Goal: Task Accomplishment & Management: Complete application form

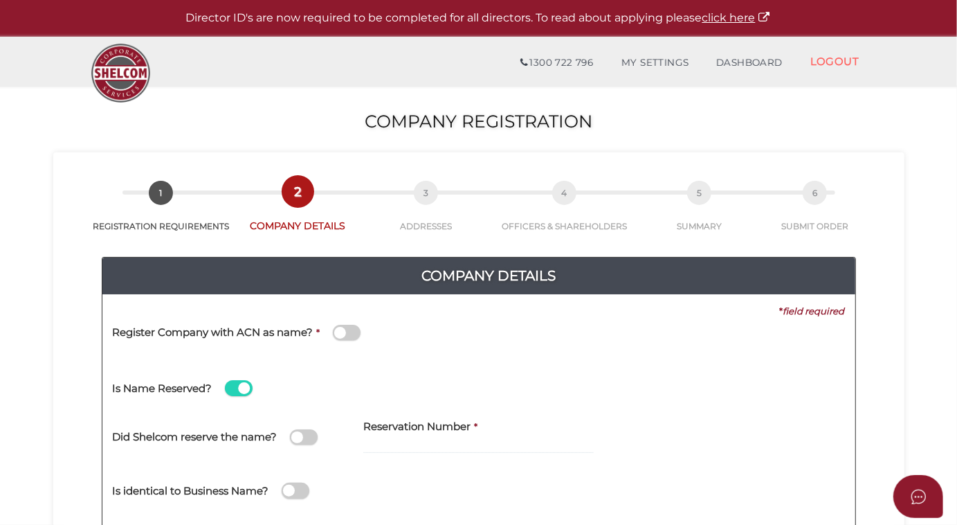
click at [235, 387] on span at bounding box center [239, 388] width 28 height 16
click at [0, 0] on input "checkbox" at bounding box center [0, 0] width 0 height 0
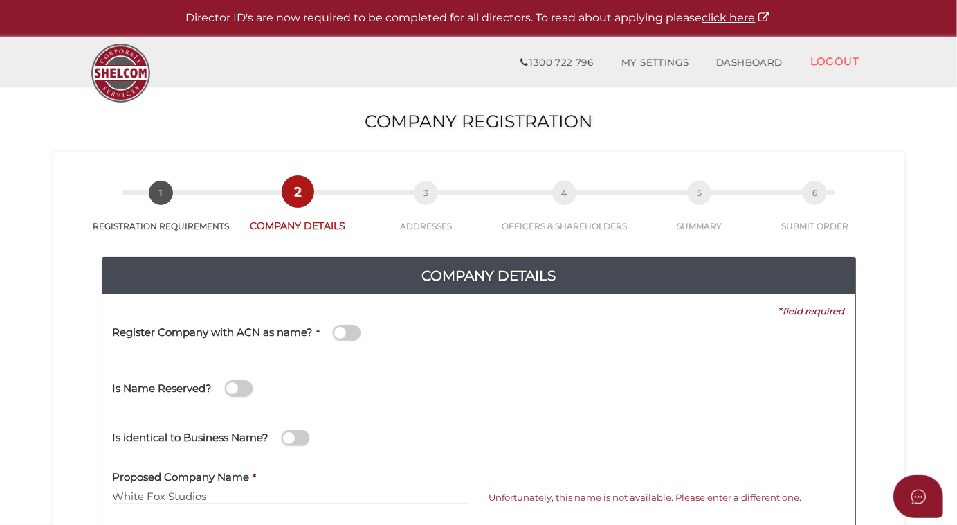
click at [349, 331] on span at bounding box center [347, 333] width 28 height 16
click at [0, 0] on input "checkbox" at bounding box center [0, 0] width 0 height 0
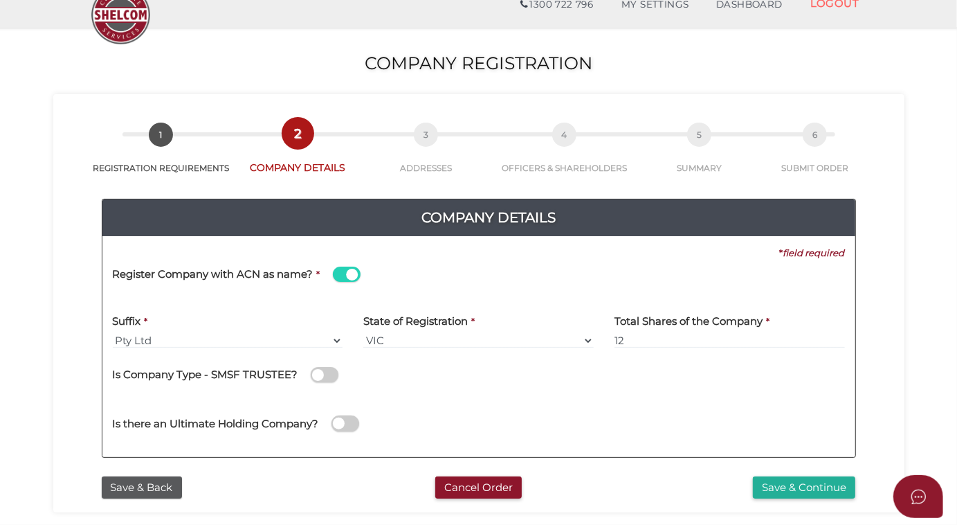
scroll to position [125, 0]
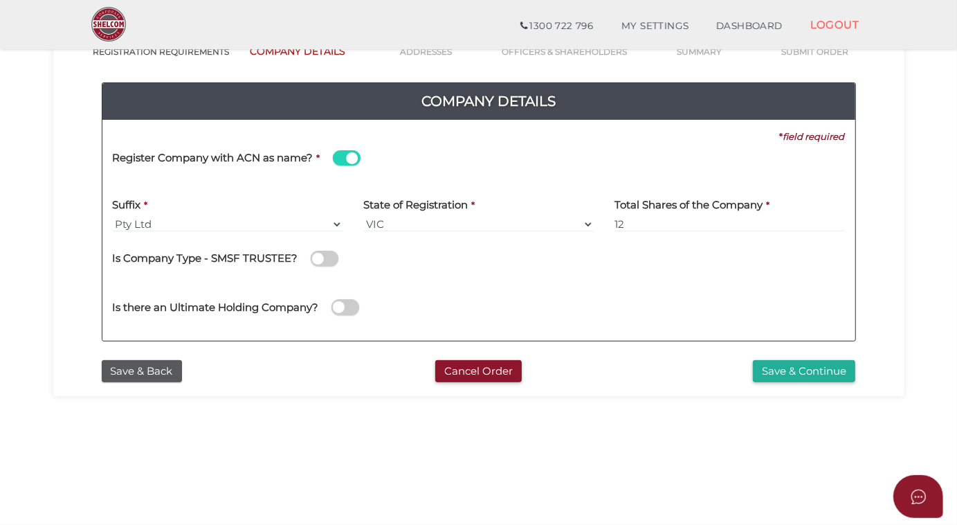
click at [791, 370] on button "Save & Continue" at bounding box center [804, 371] width 102 height 23
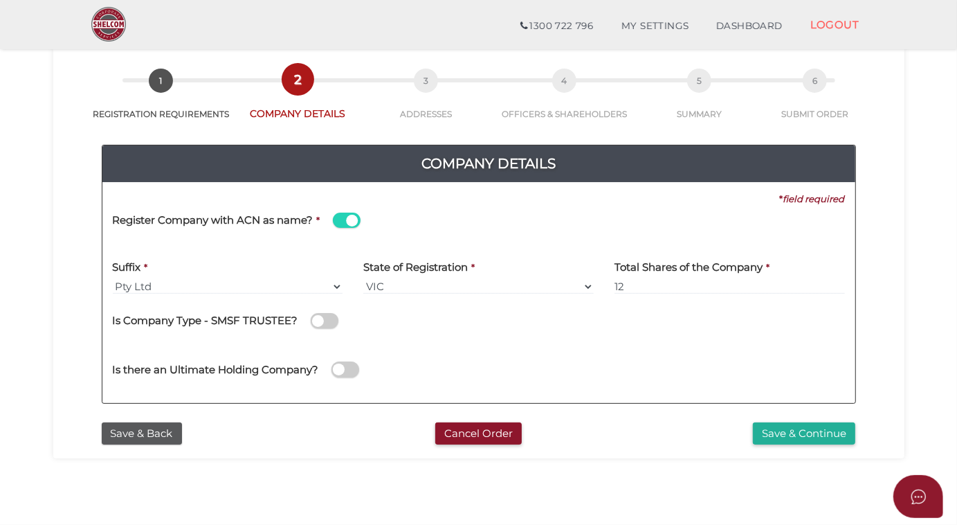
scroll to position [188, 0]
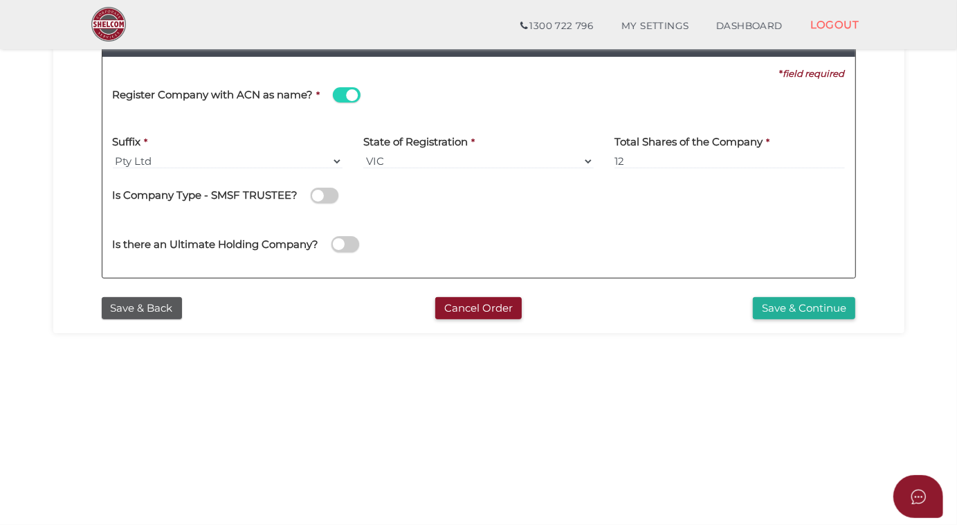
click at [795, 309] on button "Save & Continue" at bounding box center [804, 308] width 102 height 23
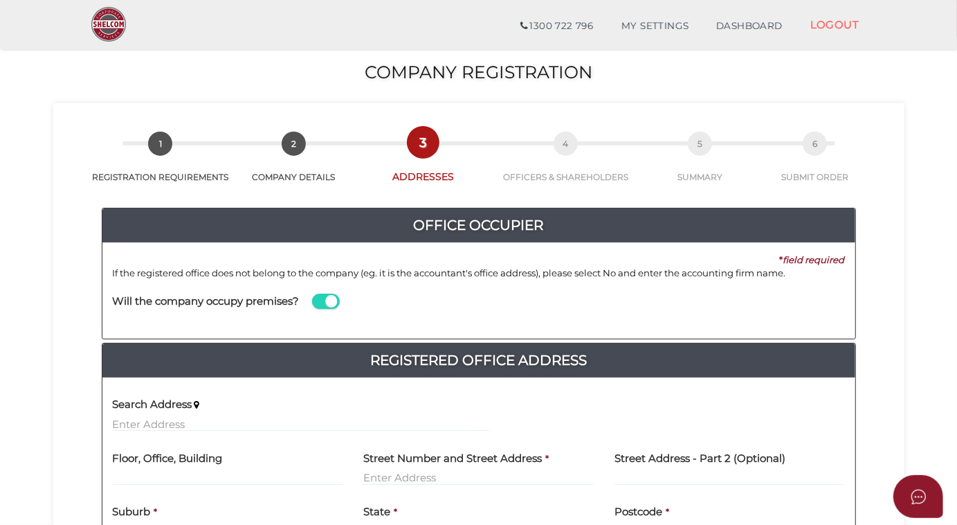
scroll to position [125, 0]
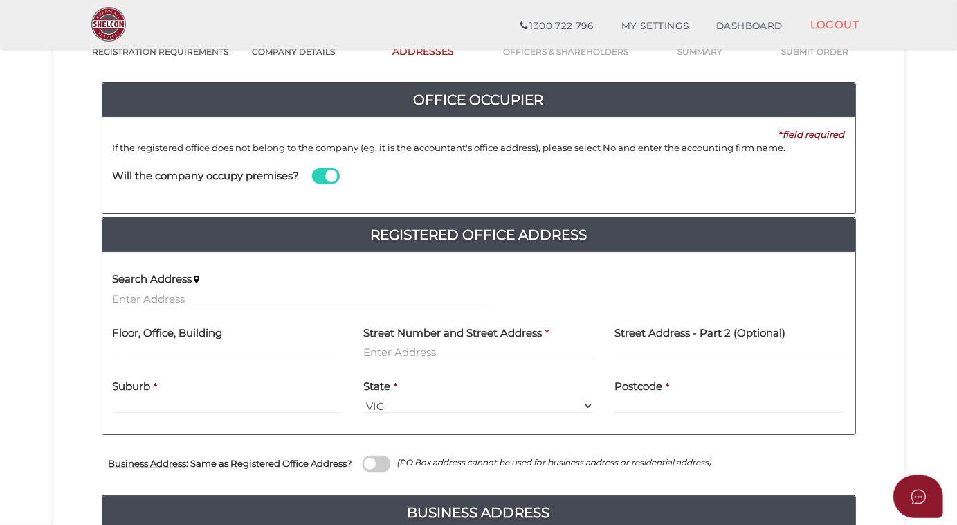
click at [127, 289] on label "Search Address" at bounding box center [153, 277] width 80 height 28
click at [127, 291] on input "text" at bounding box center [301, 298] width 376 height 15
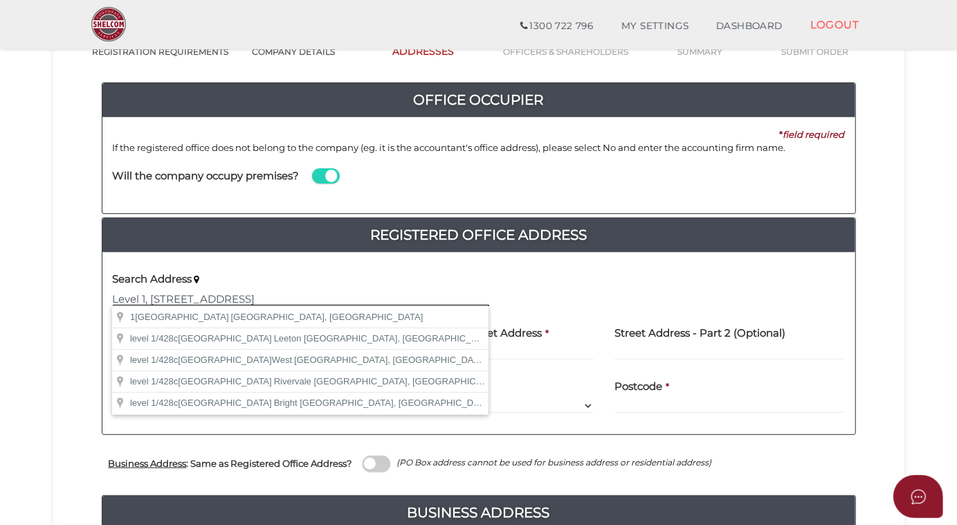
type input "Level 1, 428C Toorak Road"
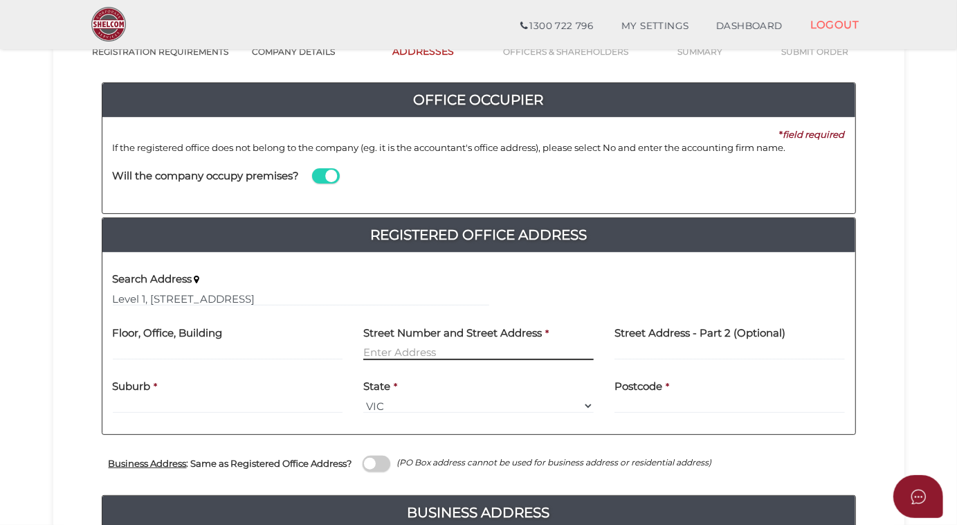
click at [516, 349] on input "text" at bounding box center [478, 352] width 230 height 15
click at [166, 361] on div "Floor, Office, Building" at bounding box center [227, 343] width 251 height 54
click at [138, 353] on input "text" at bounding box center [228, 352] width 230 height 15
type input "Level 1"
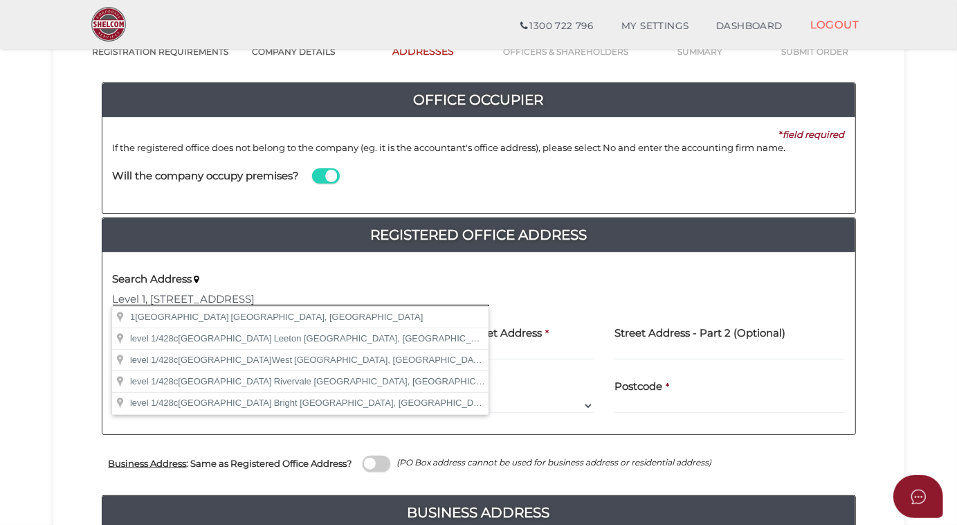
drag, startPoint x: 245, startPoint y: 299, endPoint x: 101, endPoint y: 296, distance: 144.0
click at [102, 296] on div "Registered Office Address Search Address Level 1, 428C Toorak Road Floor, Offic…" at bounding box center [479, 326] width 754 height 218
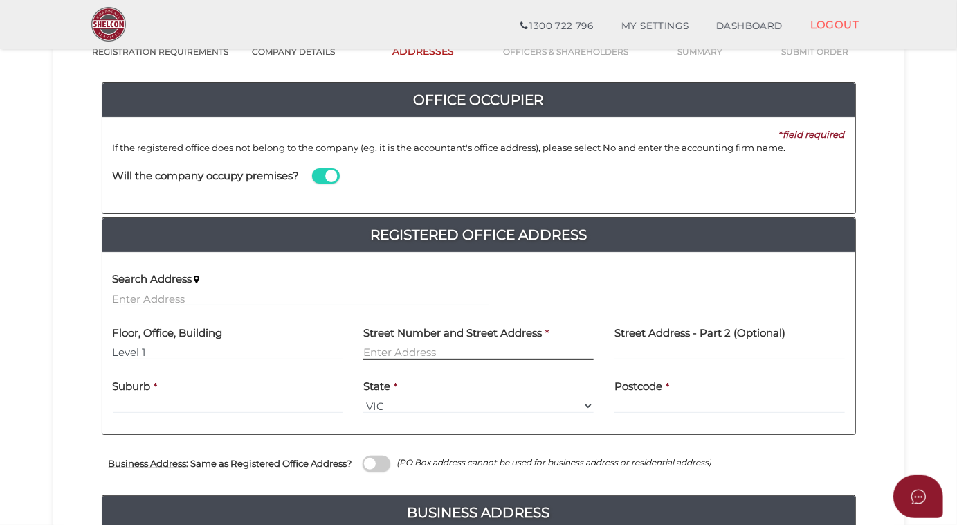
click at [374, 348] on input "text" at bounding box center [478, 352] width 230 height 15
click at [318, 174] on span at bounding box center [326, 176] width 28 height 16
click at [0, 0] on input "checkbox" at bounding box center [0, 0] width 0 height 0
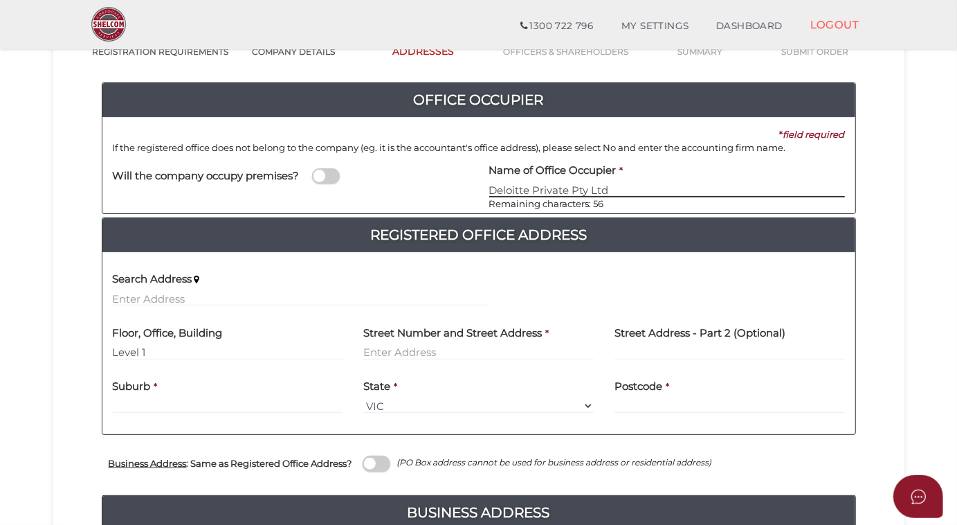
type input "Deloitte Private Pty Ltd"
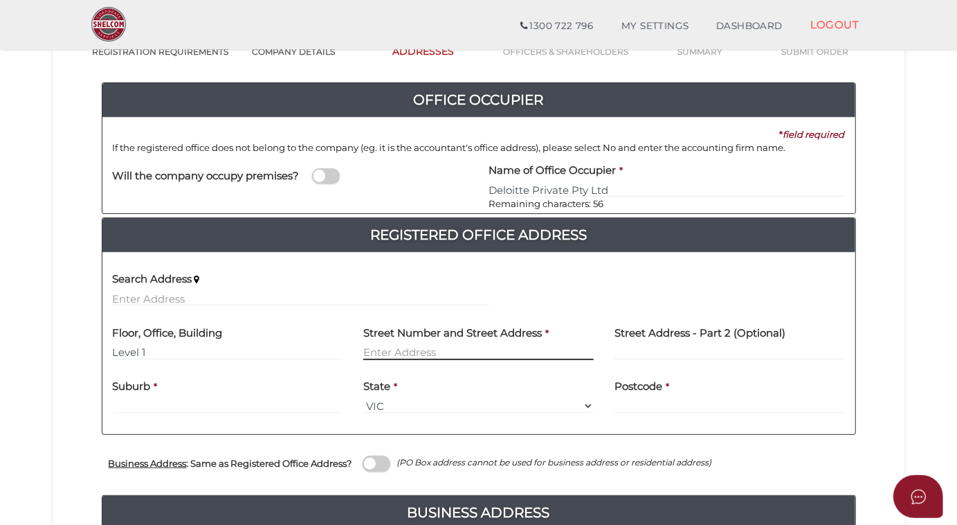
click at [385, 354] on input "text" at bounding box center [478, 352] width 230 height 15
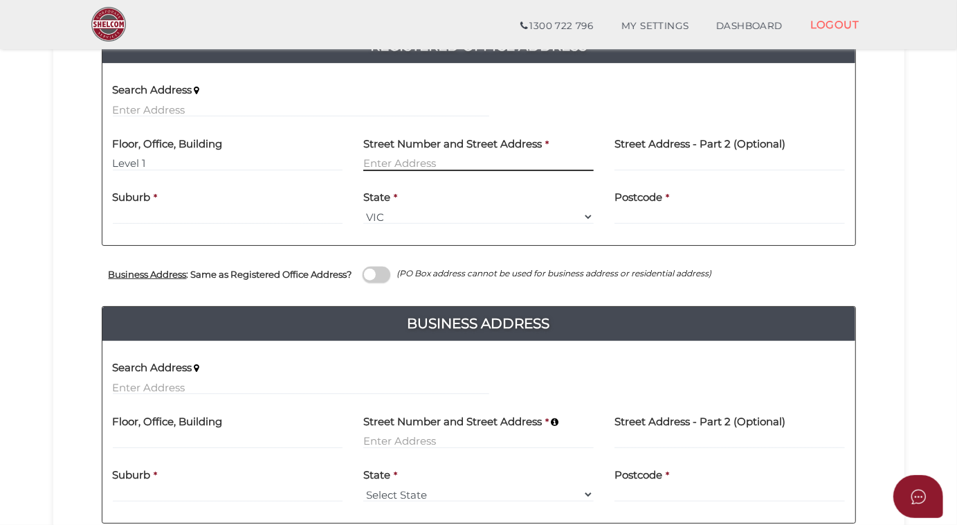
click at [367, 157] on input "text" at bounding box center [478, 163] width 230 height 15
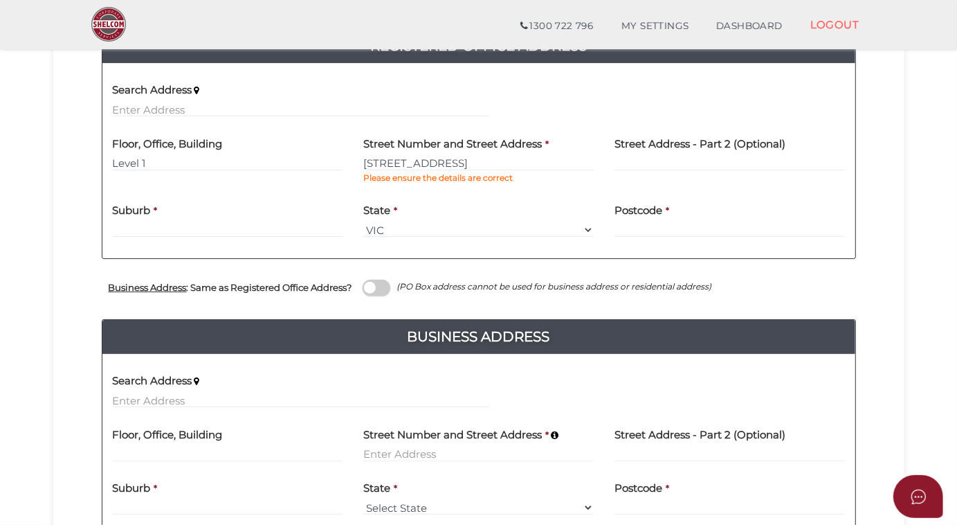
click at [145, 206] on label "Suburb" at bounding box center [132, 208] width 38 height 28
click at [383, 163] on input "428c Toorak Road" at bounding box center [478, 163] width 230 height 15
type input "428C Toorak Road"
click at [118, 233] on input "text" at bounding box center [228, 229] width 230 height 15
type input "Toorak"
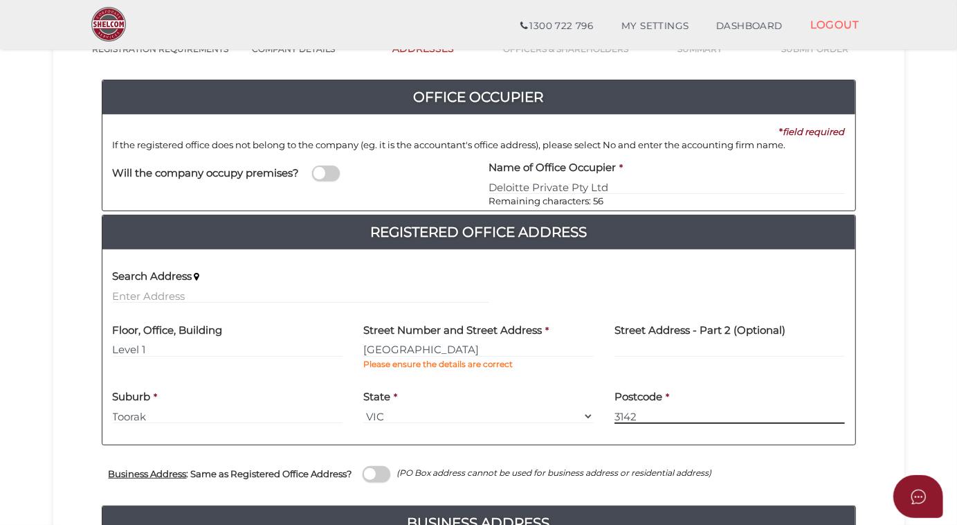
scroll to position [251, 0]
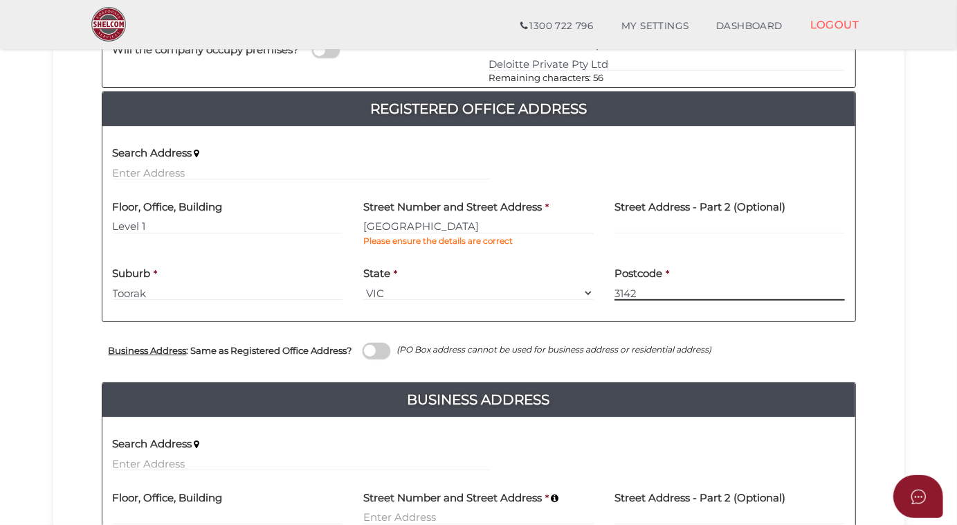
type input "3142"
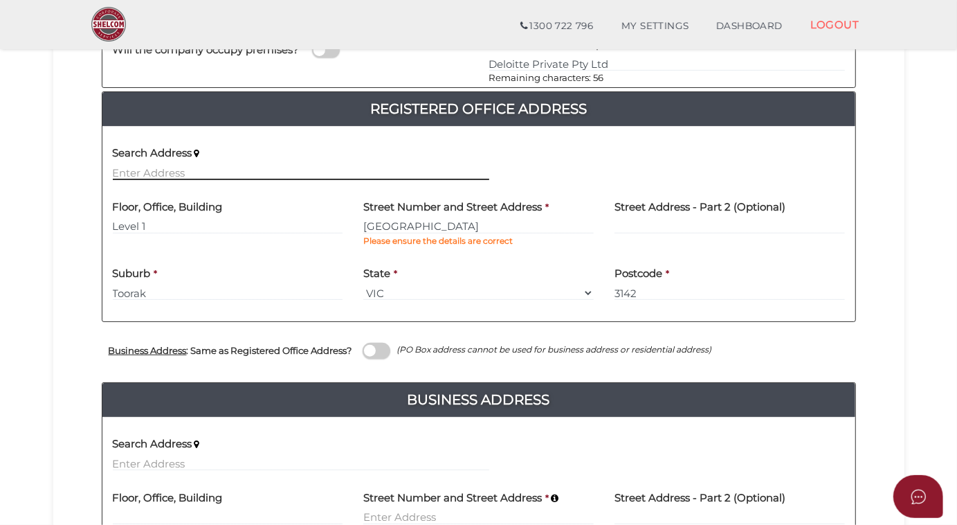
click at [116, 172] on input "text" at bounding box center [301, 172] width 376 height 15
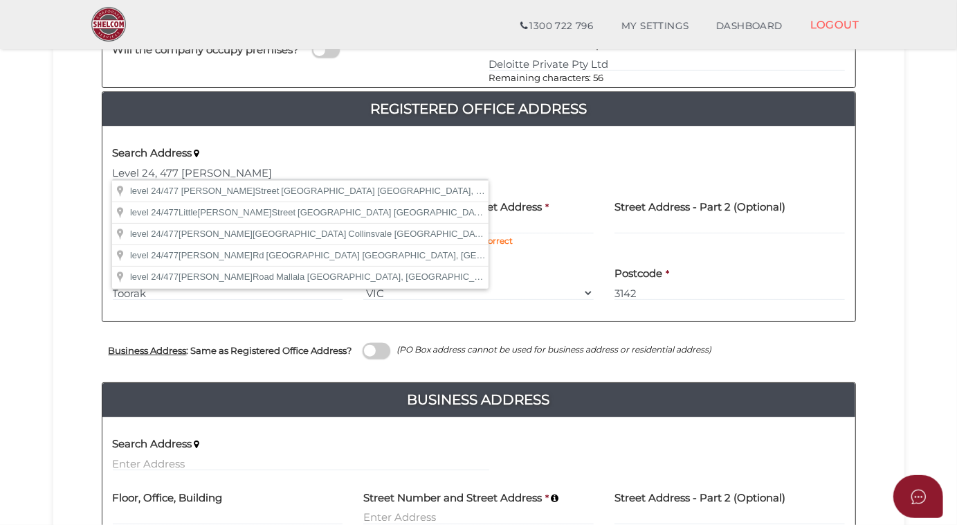
type input "level 24/477 Collins Street, Melbourne VIC, Australia"
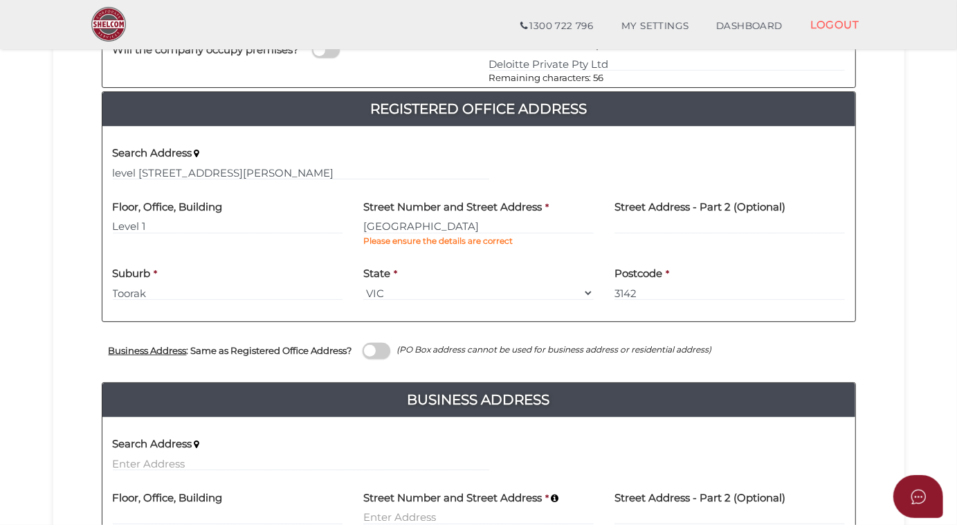
type input "level 24"
type input "[STREET_ADDRESS][PERSON_NAME]"
type input "[GEOGRAPHIC_DATA]"
select select "VIC"
type input "3000"
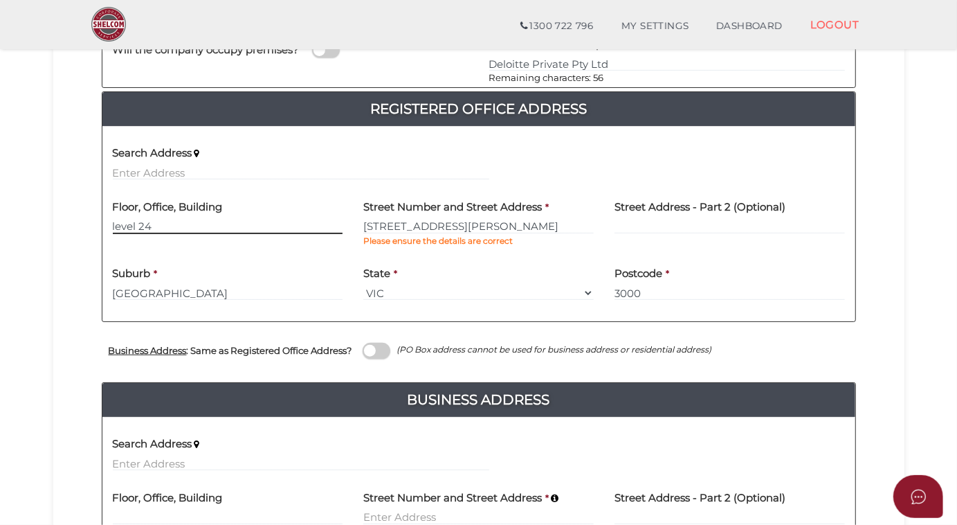
click at [117, 227] on input "level 24" at bounding box center [228, 226] width 230 height 15
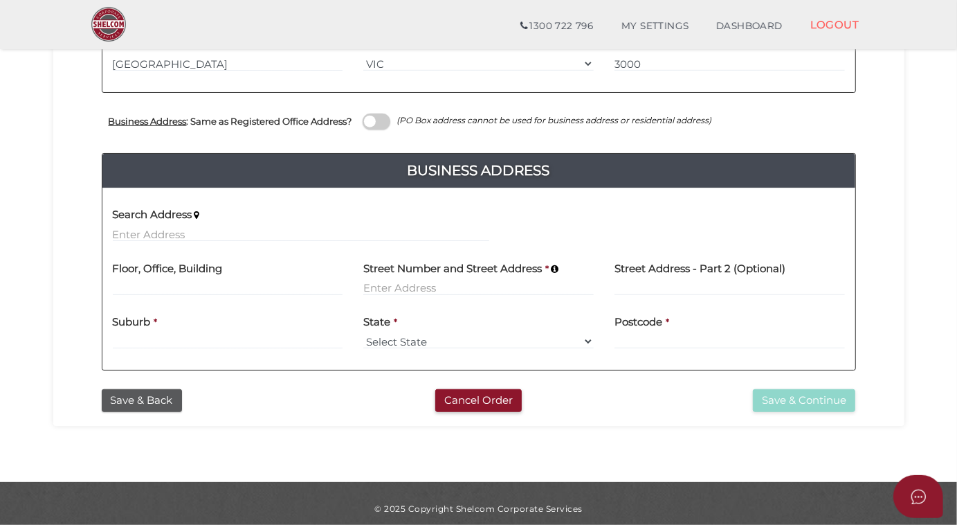
scroll to position [488, 0]
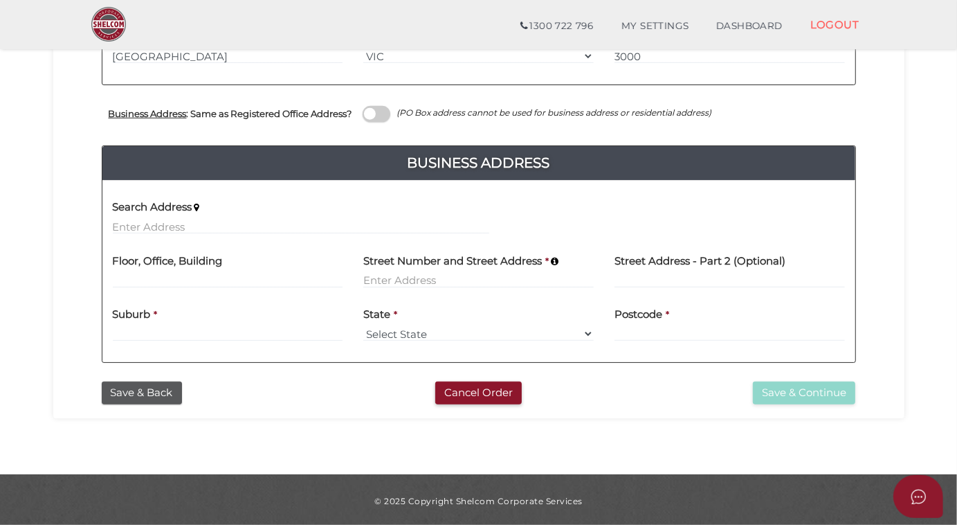
type input "Level 24"
click at [132, 282] on input at bounding box center [228, 280] width 230 height 15
type input "Level 1"
type input "428C Toorak Road"
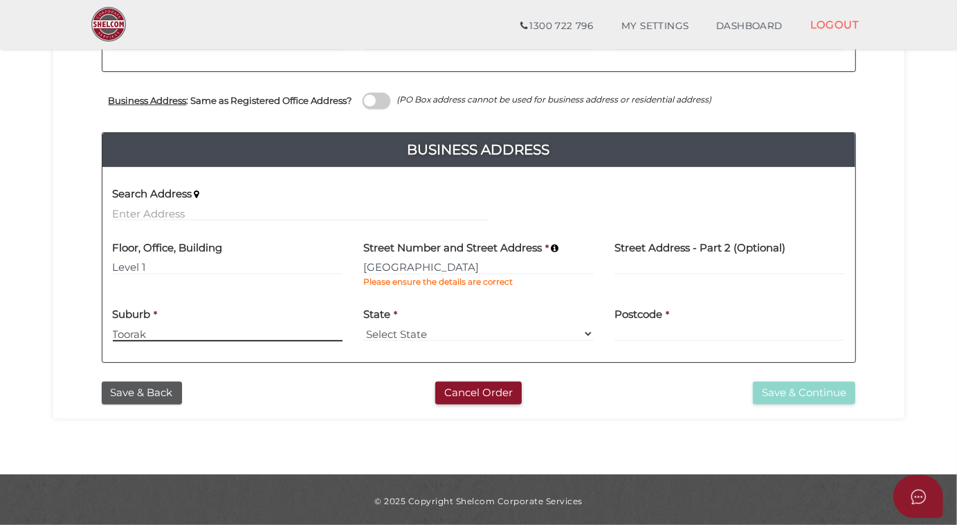
type input "Toorak"
select select "VIC"
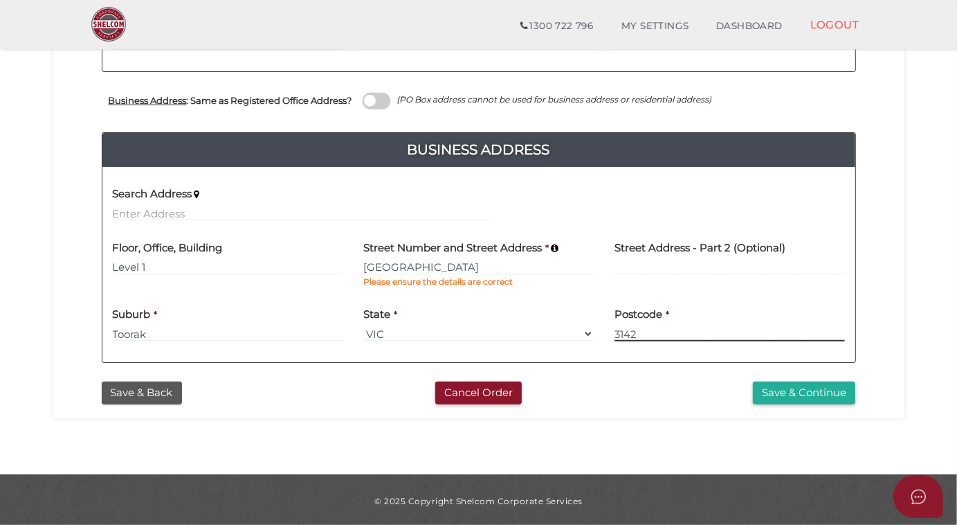
type input "3142"
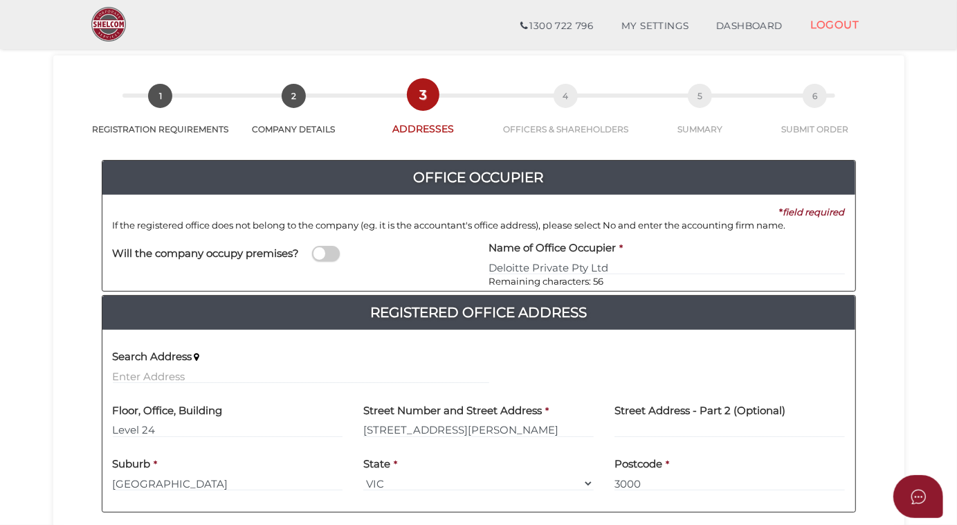
scroll to position [425, 0]
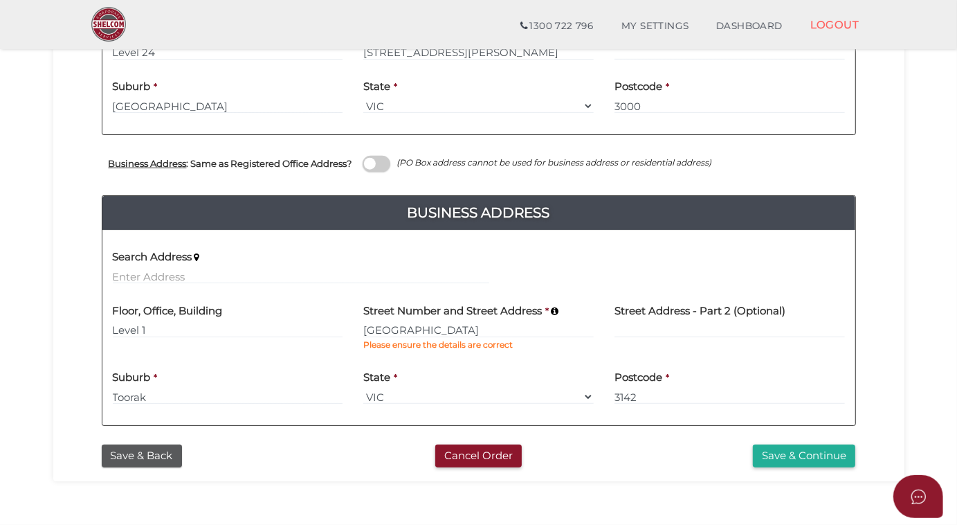
click at [781, 452] on button "Save & Continue" at bounding box center [804, 455] width 102 height 23
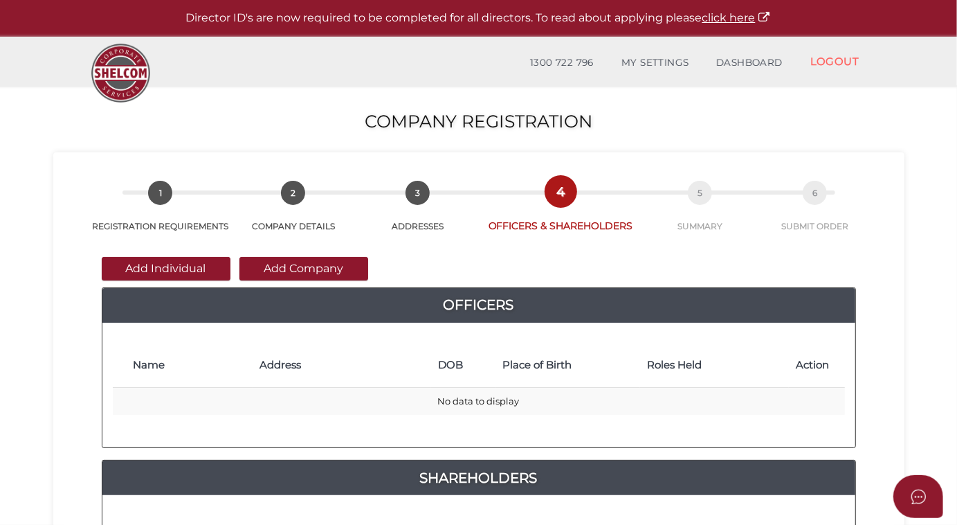
click at [165, 269] on button "Add Individual" at bounding box center [166, 269] width 129 height 24
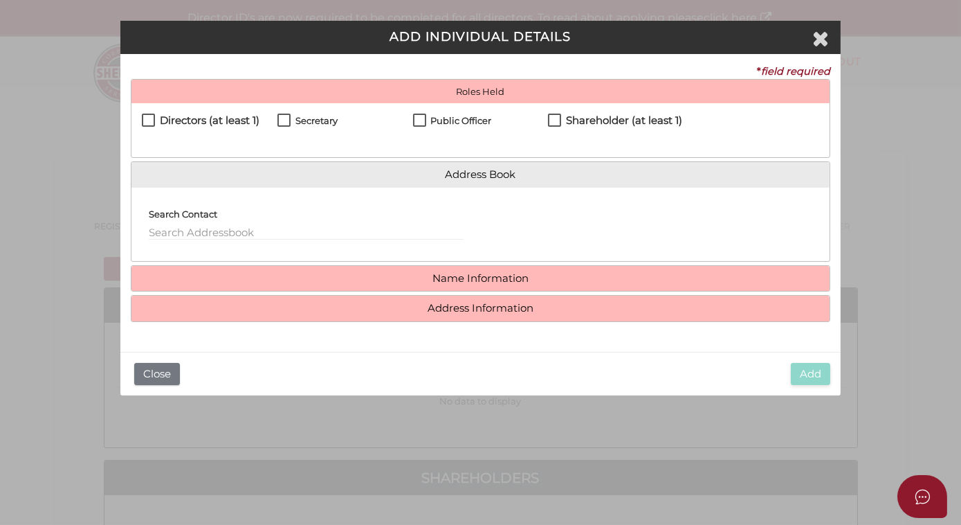
click at [151, 122] on label "Directors (at least 1)" at bounding box center [201, 123] width 118 height 17
checkbox input "true"
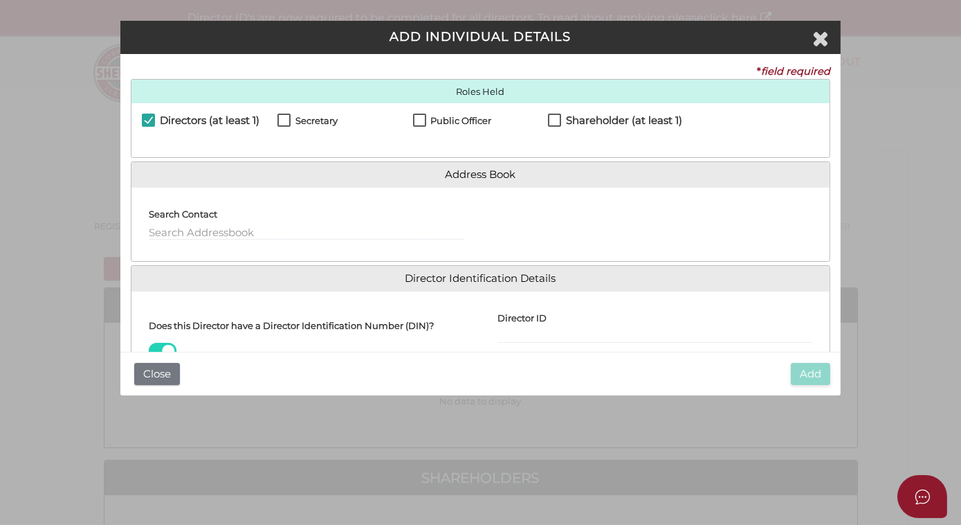
click at [278, 116] on label "Secretary" at bounding box center [308, 124] width 60 height 17
checkbox input "true"
click at [424, 120] on label "Public Officer" at bounding box center [452, 124] width 79 height 17
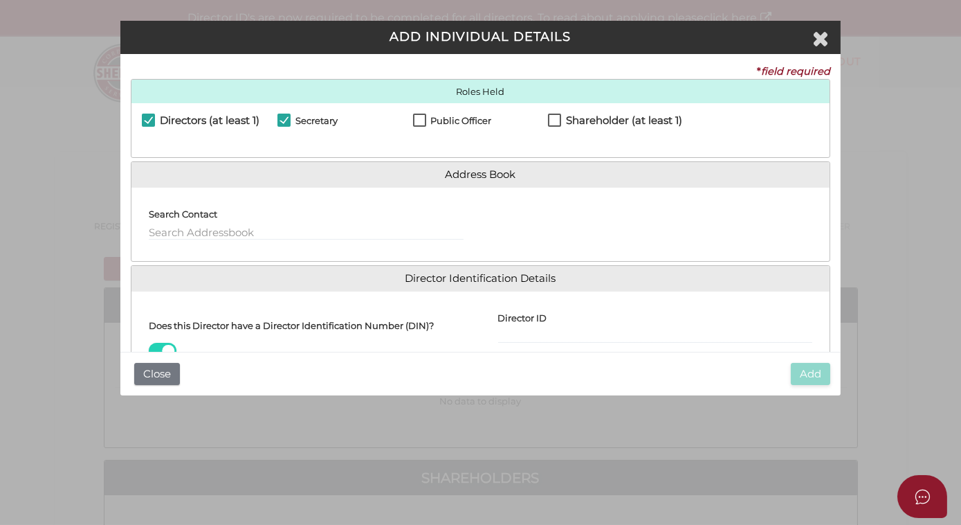
checkbox input "true"
click at [160, 234] on input "text" at bounding box center [306, 232] width 315 height 15
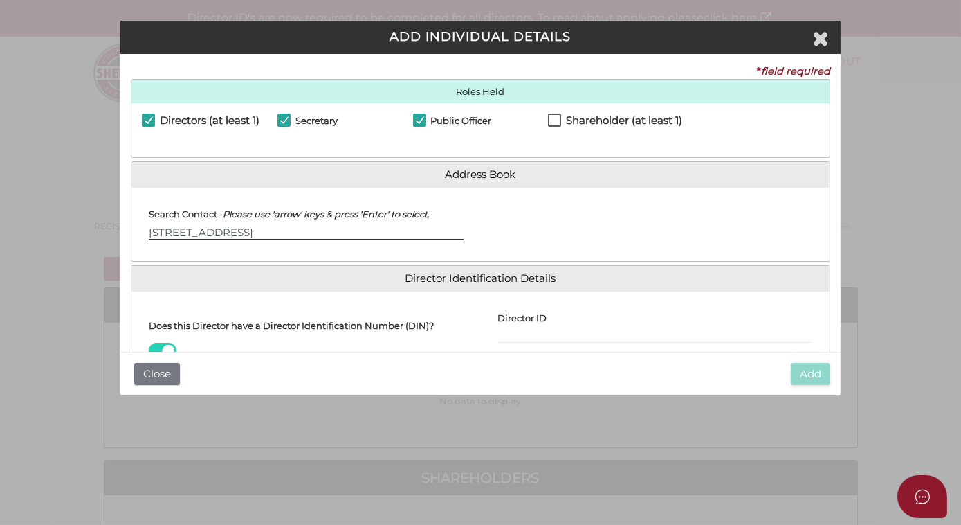
drag, startPoint x: 244, startPoint y: 228, endPoint x: 138, endPoint y: 228, distance: 105.2
click at [138, 228] on div "Search Contact - Please use 'arrow' keys & press 'Enter' to select. 41 Mathoura…" at bounding box center [305, 224] width 349 height 52
type input "Martin"
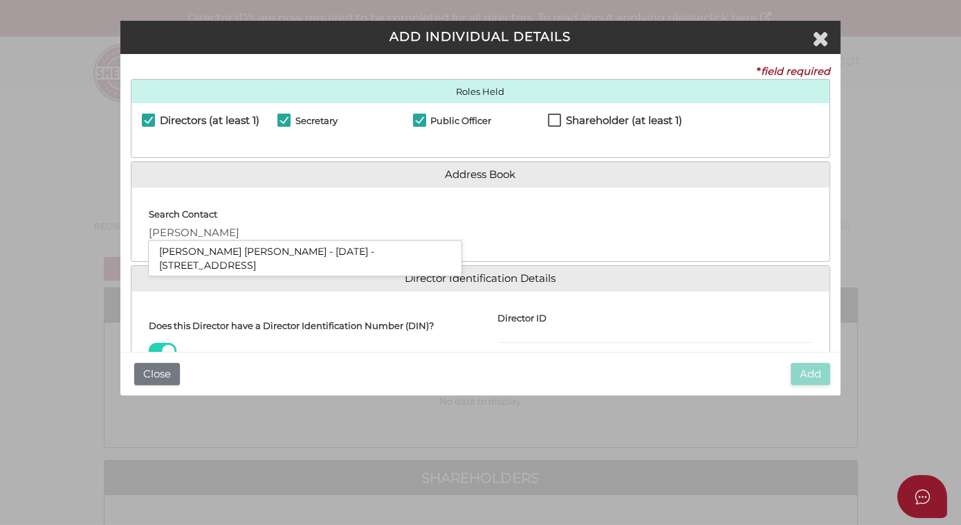
click at [201, 248] on li "Martin Jovan Fox - 30/06/1987 - 41 Mathoura Road, Toorak, VIC, 3142" at bounding box center [305, 258] width 313 height 35
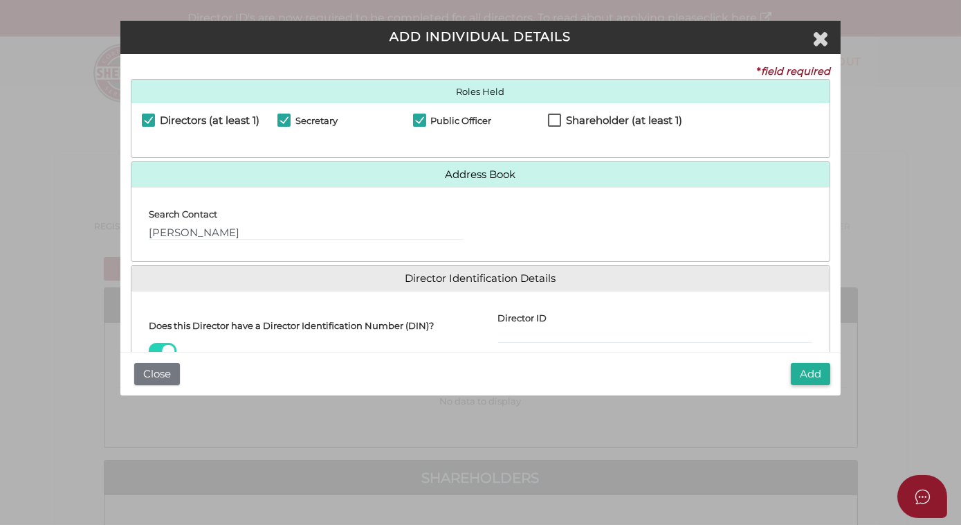
scroll to position [129, 0]
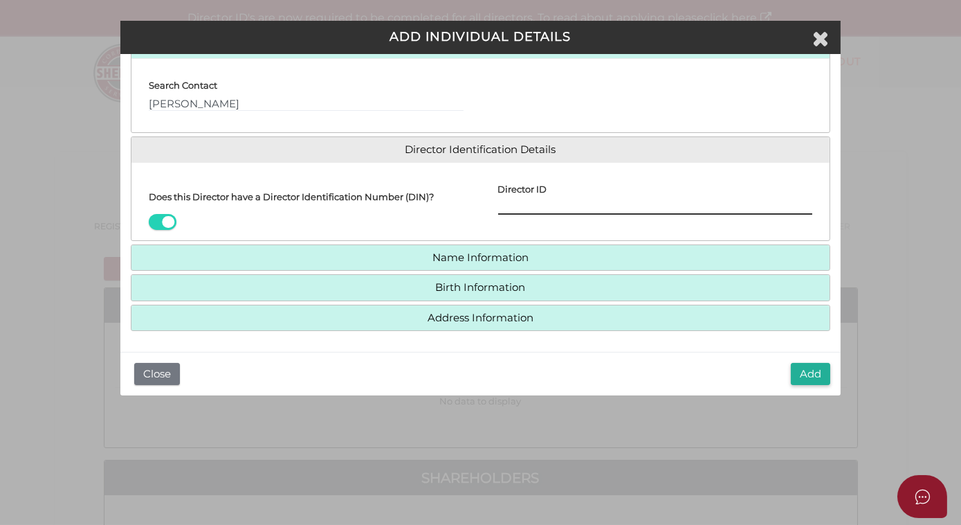
click at [510, 209] on input "Director ID" at bounding box center [655, 206] width 315 height 15
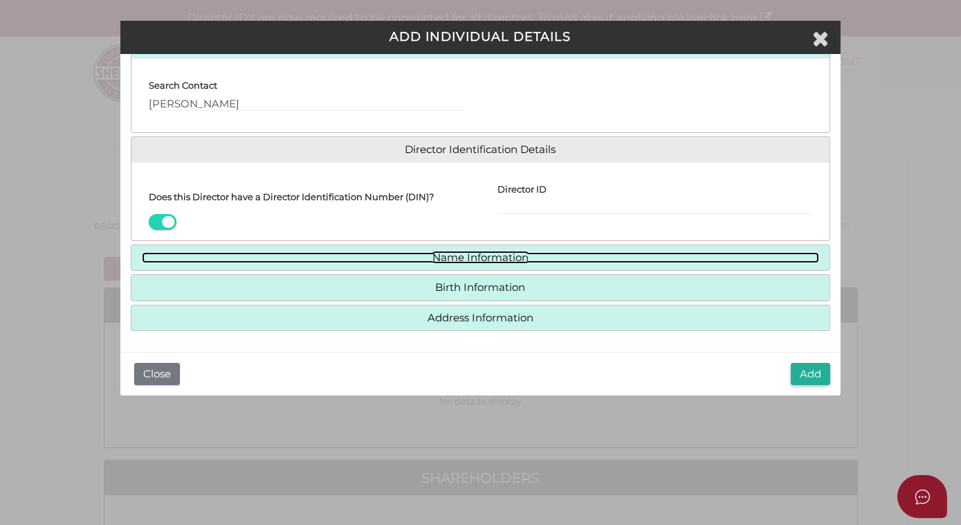
click at [483, 261] on link "Name Information" at bounding box center [481, 258] width 678 height 12
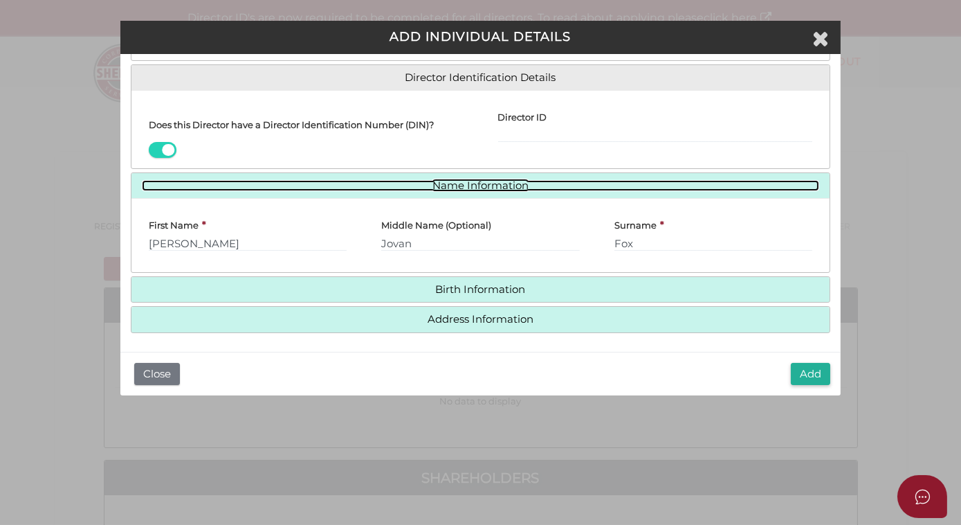
scroll to position [202, 0]
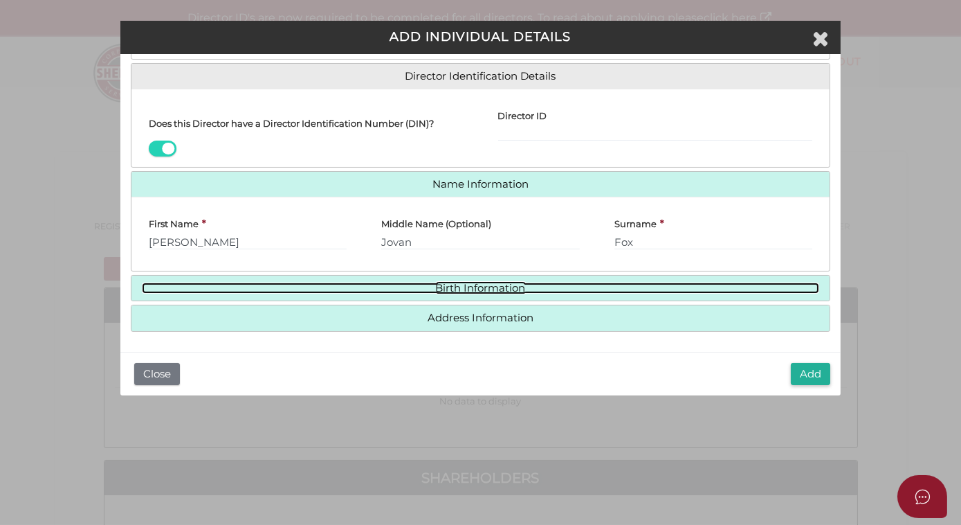
click at [464, 284] on link "Birth Information" at bounding box center [481, 288] width 678 height 12
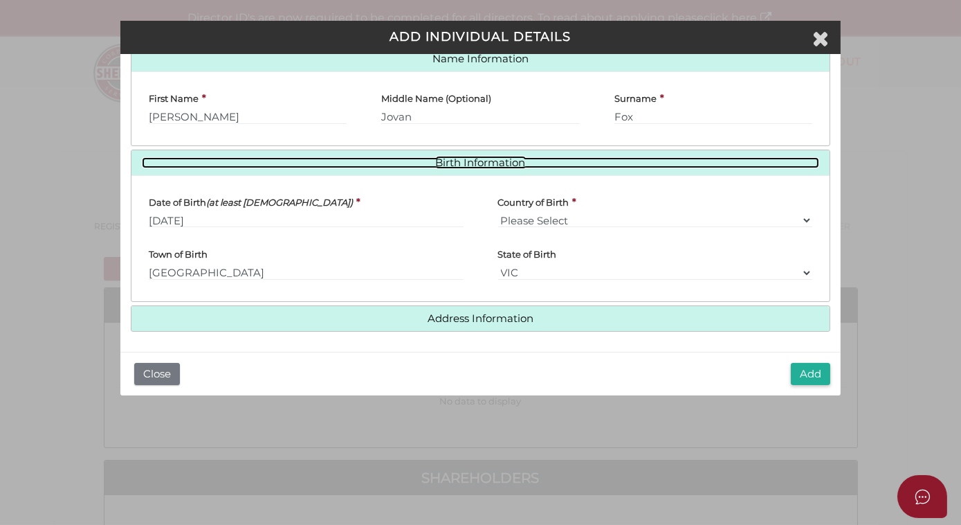
scroll to position [328, 0]
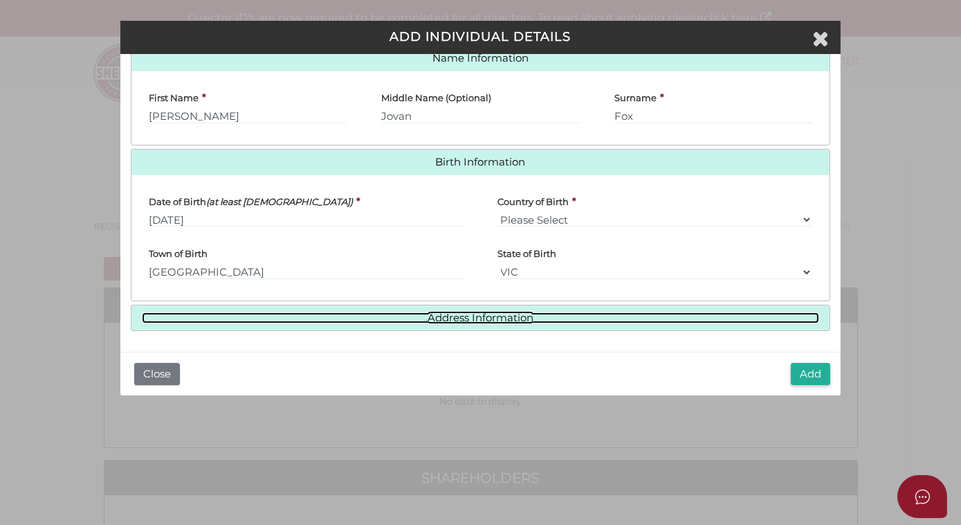
click at [466, 320] on link "Address Information" at bounding box center [481, 318] width 678 height 12
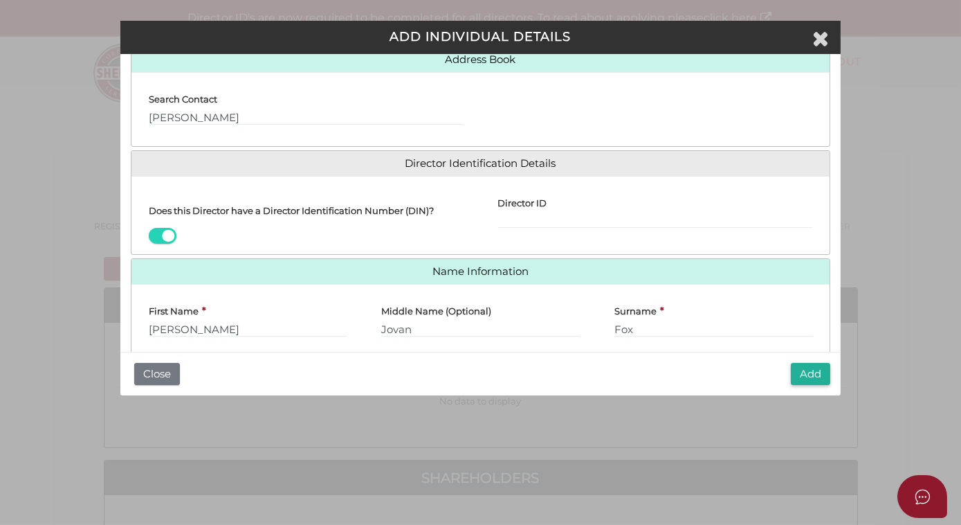
scroll to position [13, 0]
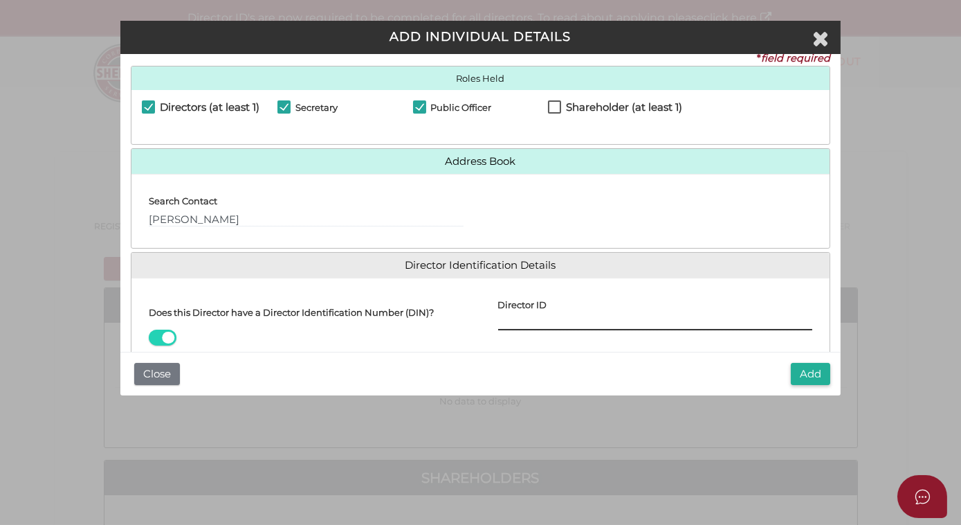
click at [504, 327] on input "Director ID" at bounding box center [655, 322] width 315 height 15
paste input "036 86015 94935"
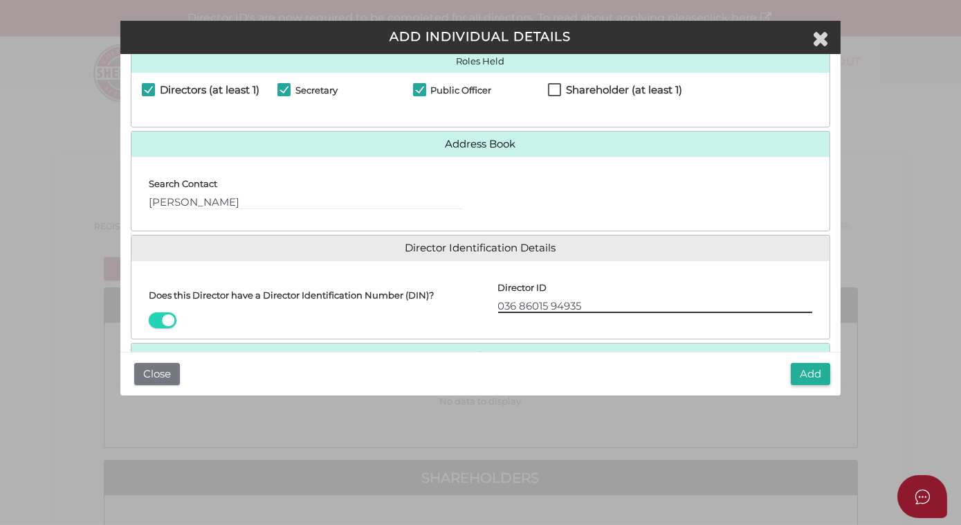
scroll to position [0, 0]
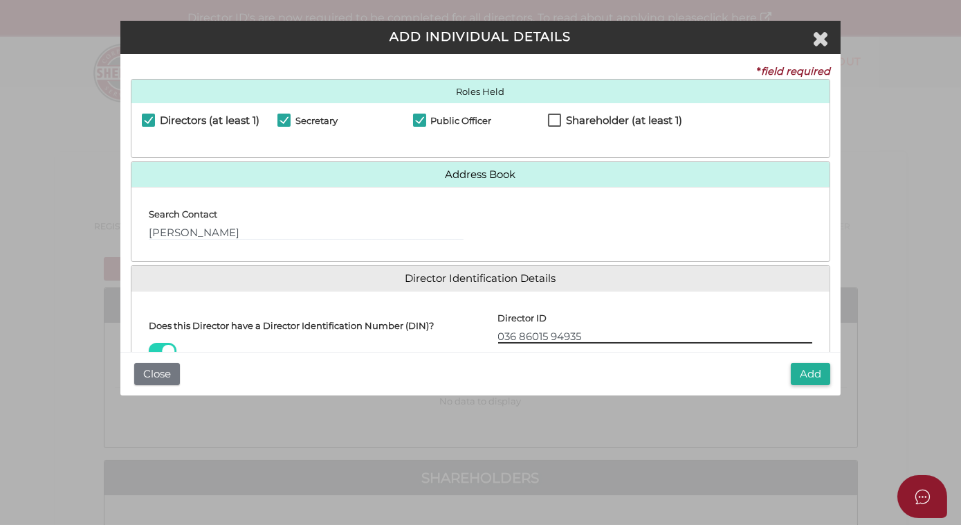
type input "036 86015 94935"
click at [805, 367] on button "Add" at bounding box center [810, 374] width 39 height 23
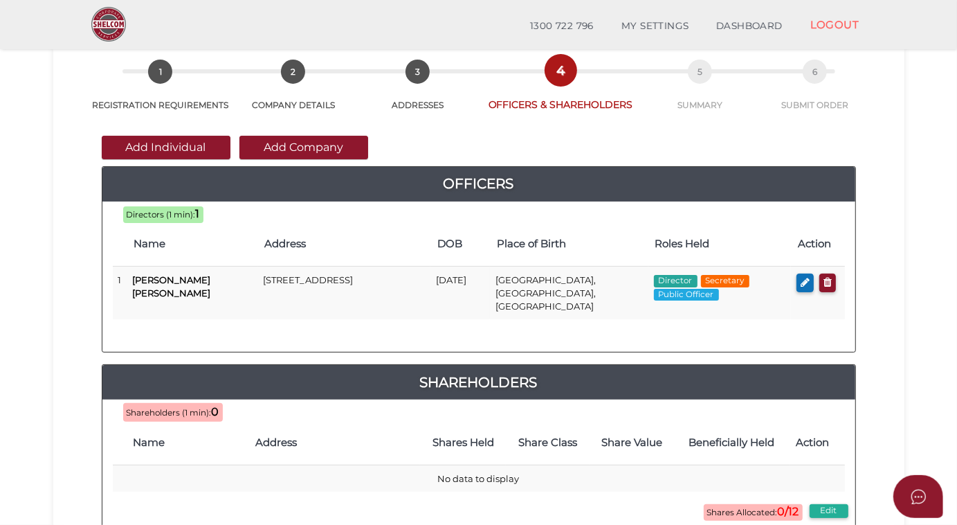
scroll to position [125, 0]
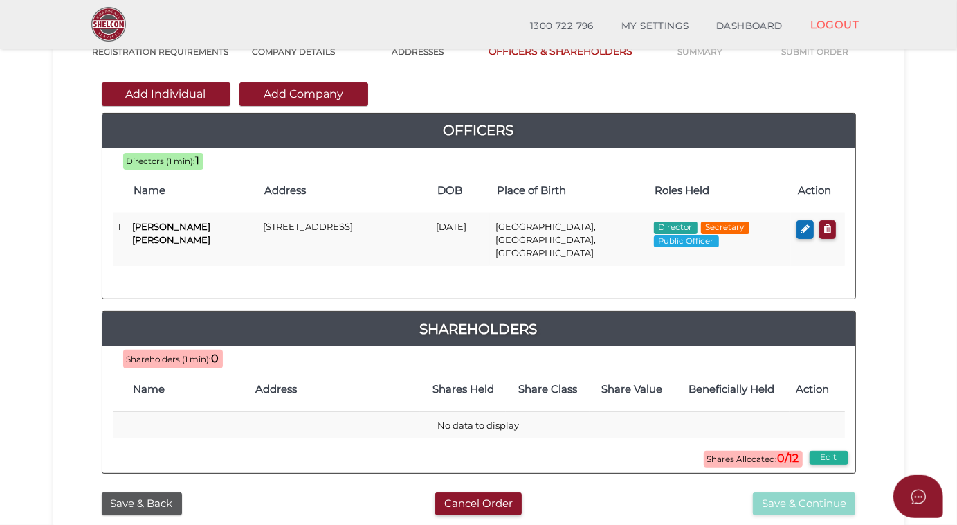
click at [314, 93] on button "Add Company" at bounding box center [303, 94] width 129 height 24
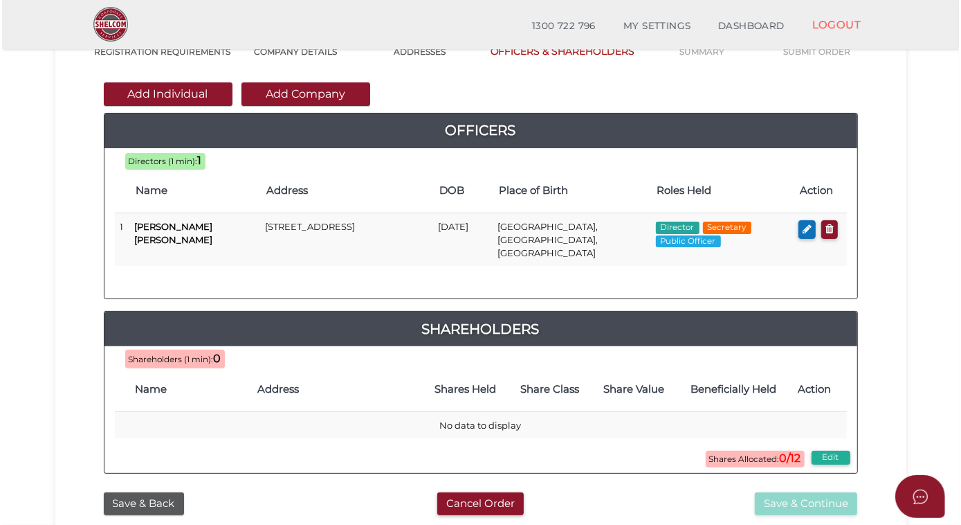
scroll to position [0, 0]
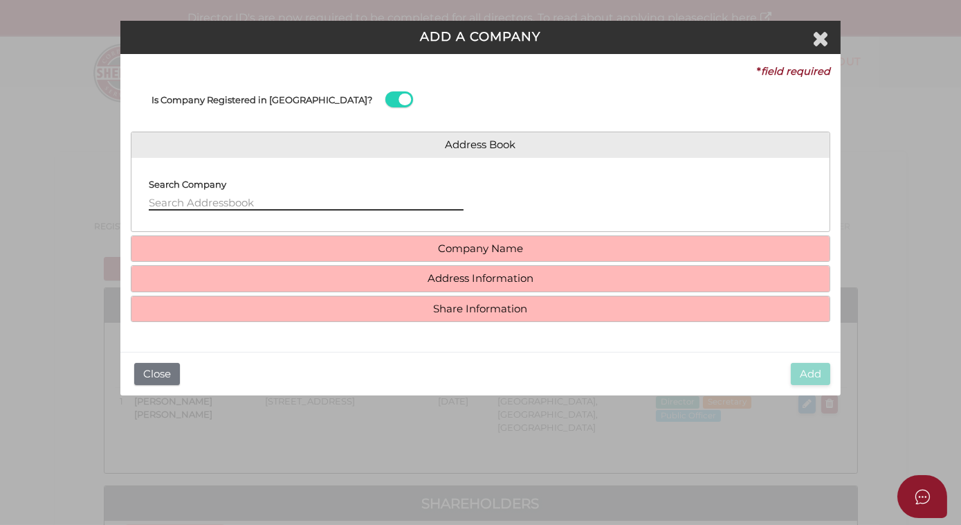
click at [179, 206] on input "text" at bounding box center [306, 202] width 315 height 15
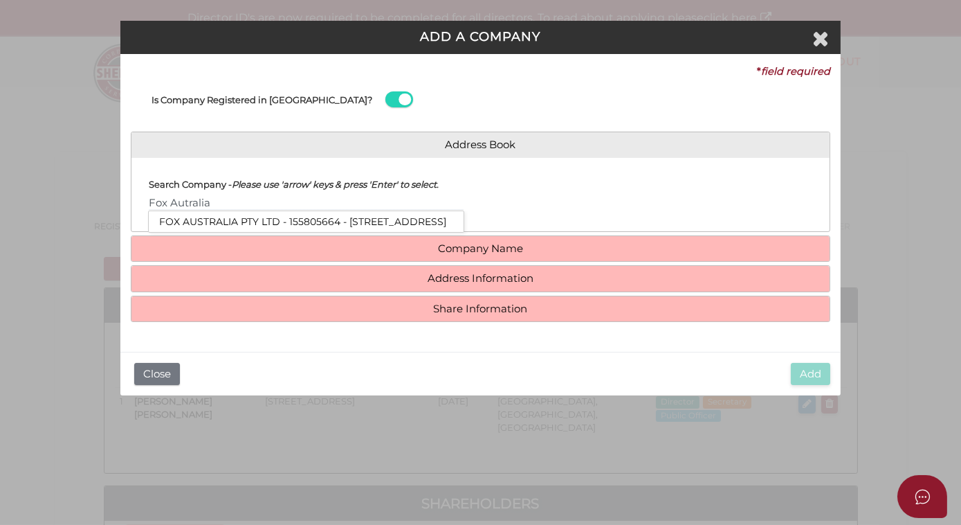
click at [252, 220] on li "FOX AUSTRALIA PTY LTD - 155805664 - 428c Toorak Road, Toorak, VIC, 3142" at bounding box center [306, 221] width 315 height 21
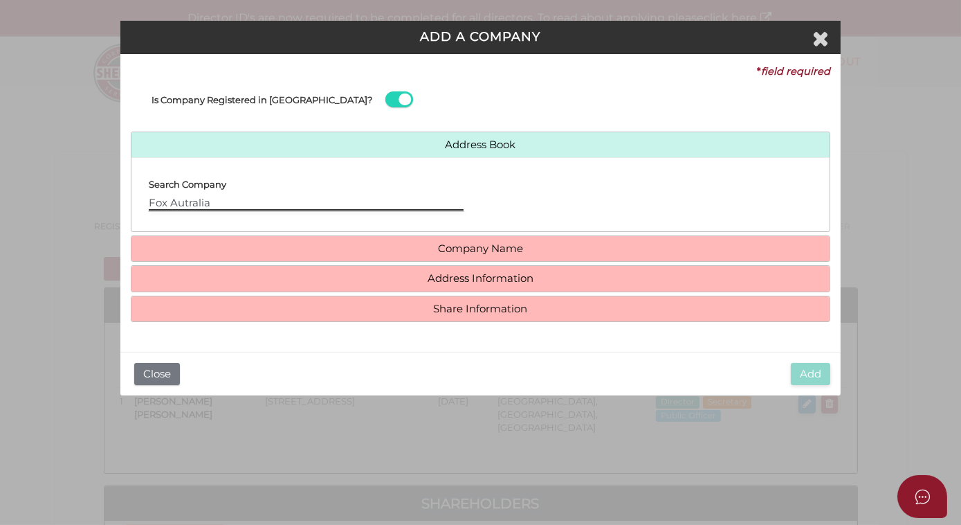
click at [216, 200] on input "Fox Autralia" at bounding box center [306, 202] width 315 height 15
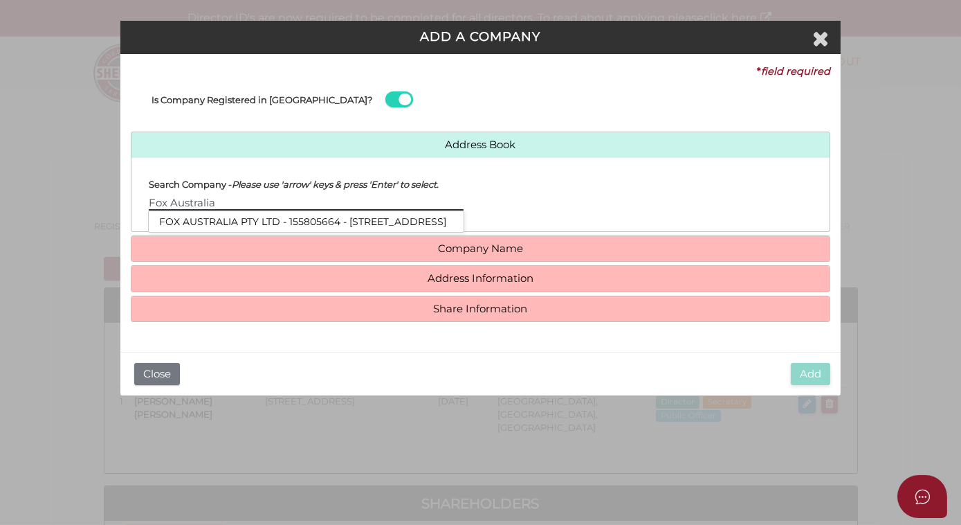
type input "Fox Australia"
click at [197, 219] on li "FOX AUSTRALIA PTY LTD - 155805664 - 428c Toorak Road, Toorak, VIC, 3142" at bounding box center [306, 221] width 315 height 21
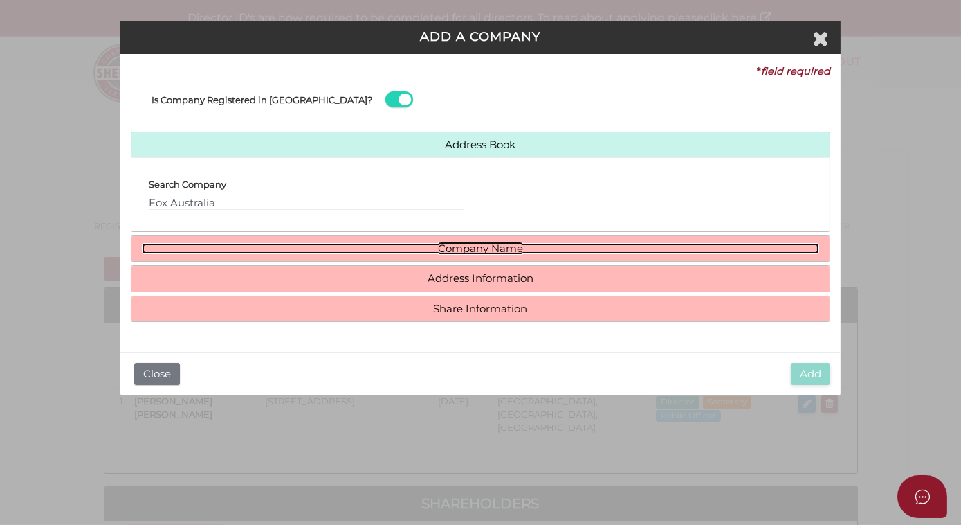
click at [491, 251] on link "Company Name" at bounding box center [481, 249] width 678 height 12
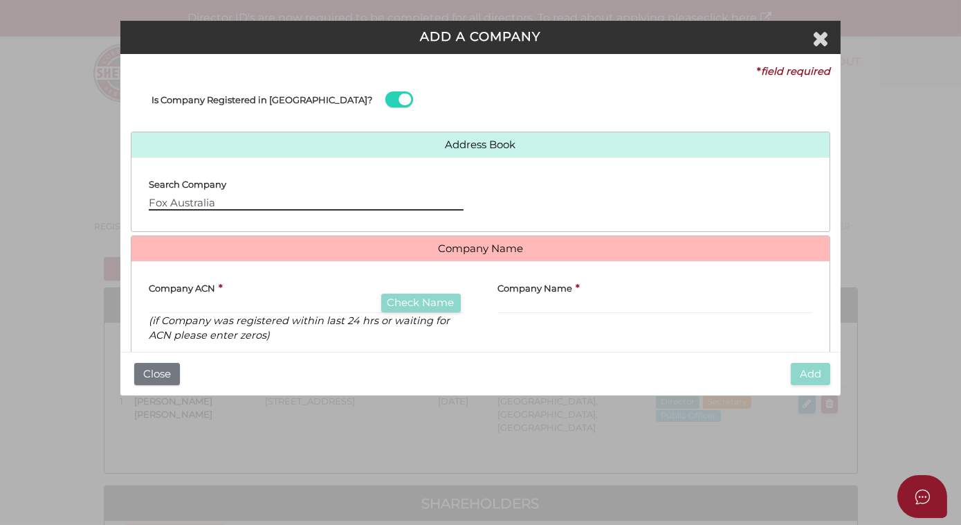
click at [195, 207] on input "Fox Australia" at bounding box center [306, 202] width 315 height 15
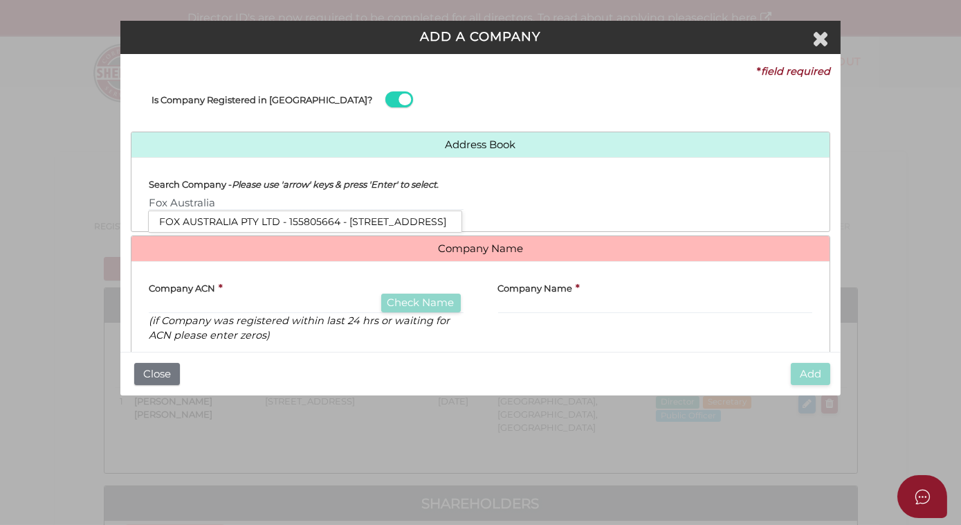
click at [450, 220] on icon at bounding box center [451, 221] width 10 height 12
type input "155805664"
type input "FOX AUSTRALIA PTY LTD"
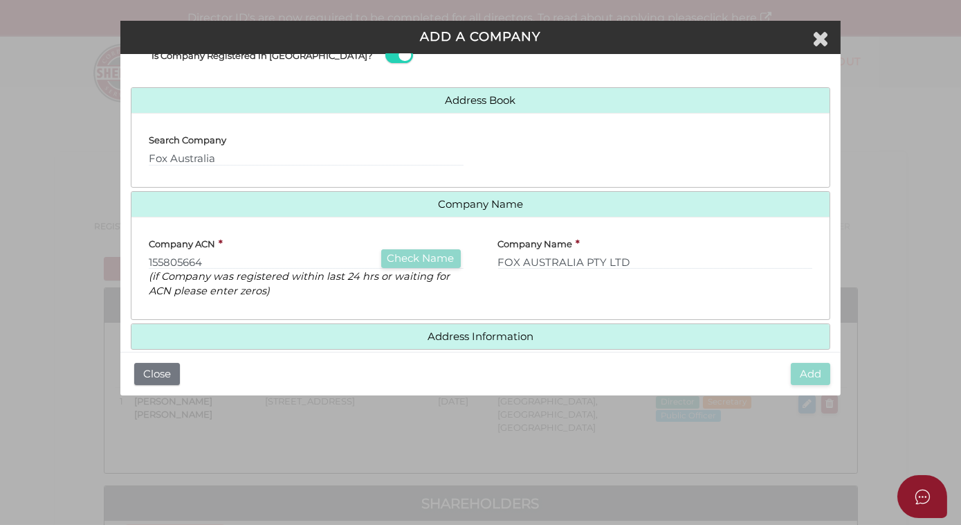
scroll to position [93, 0]
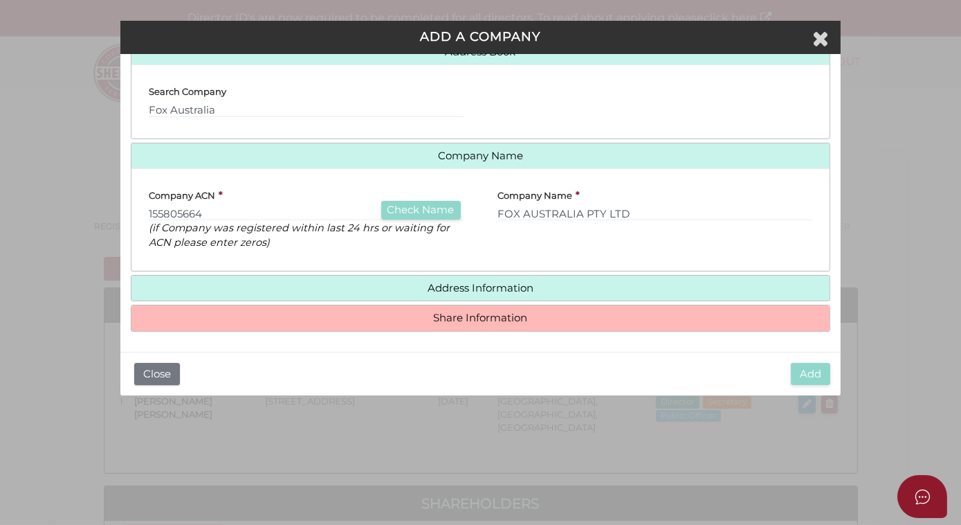
click at [488, 293] on h4 "Address Information" at bounding box center [480, 288] width 699 height 26
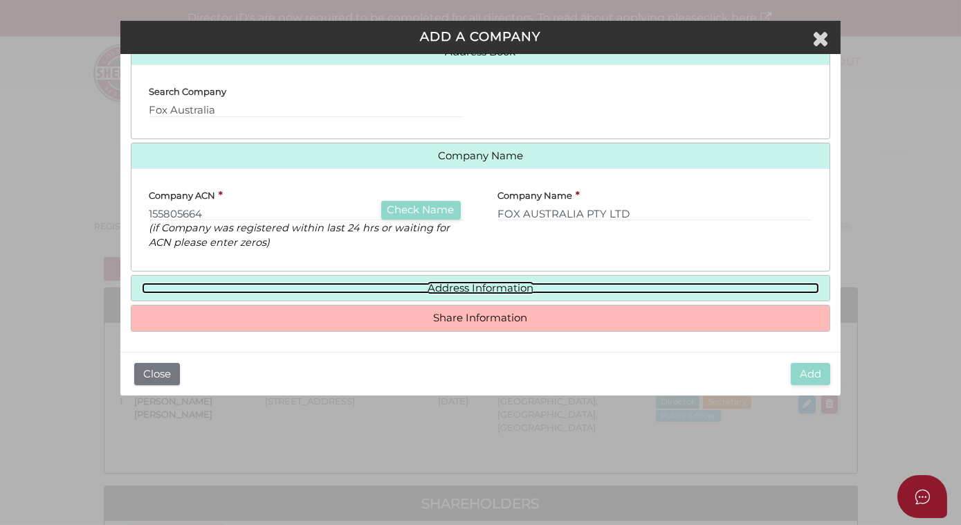
click at [491, 291] on link "Address Information" at bounding box center [481, 288] width 678 height 12
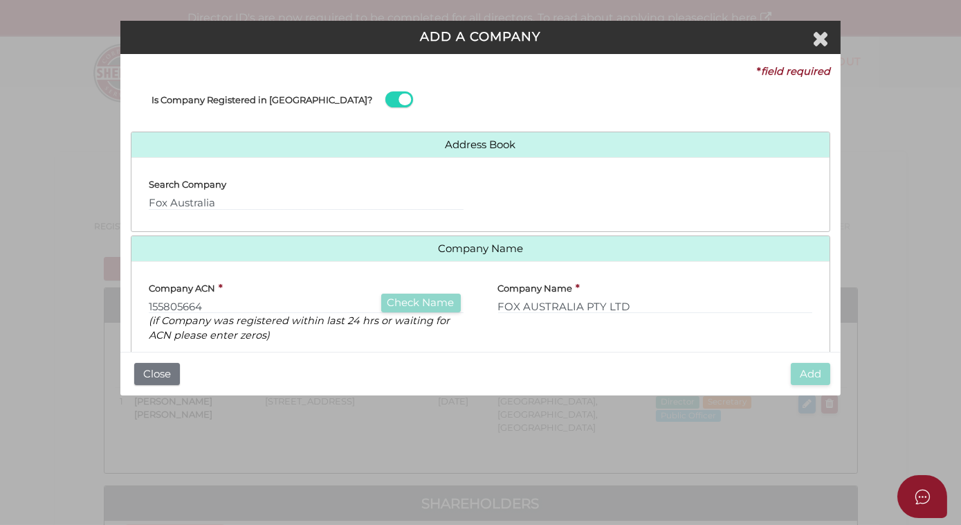
scroll to position [251, 0]
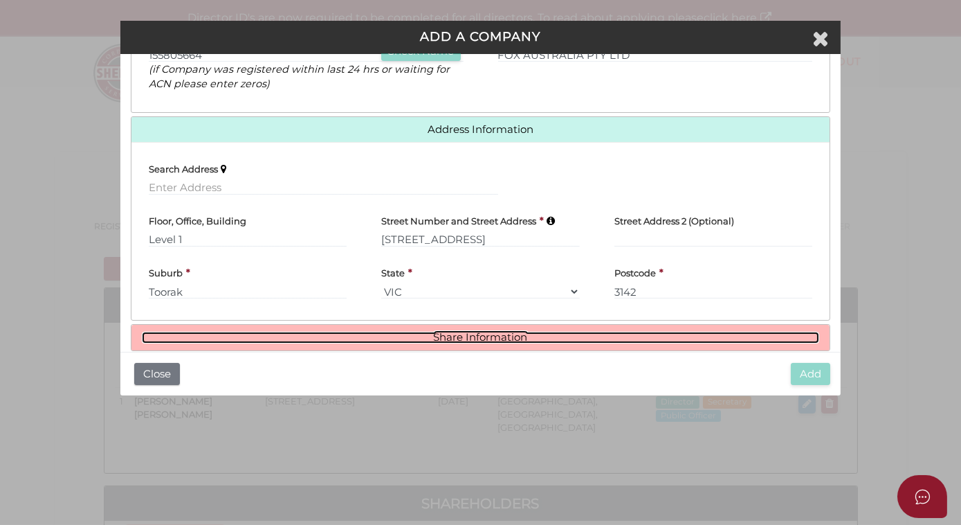
click at [475, 336] on link "Share Information" at bounding box center [481, 337] width 678 height 12
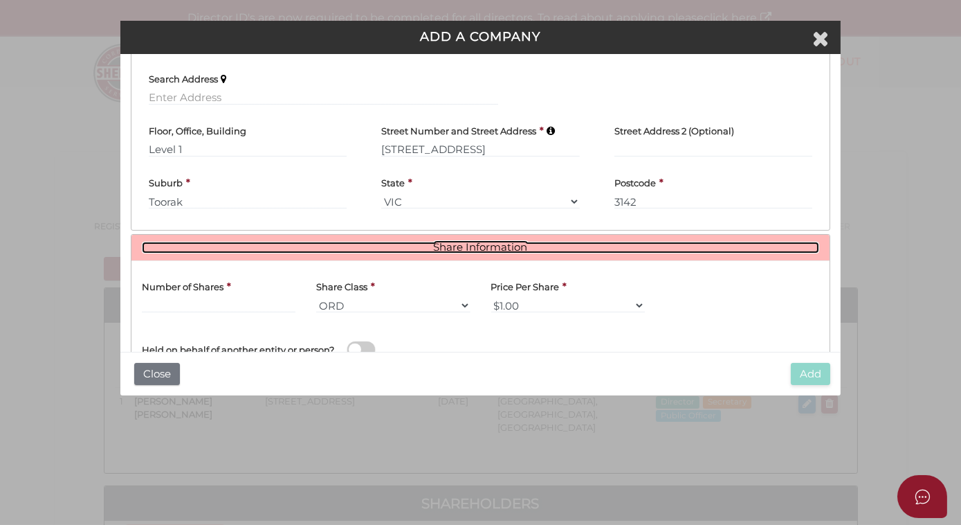
scroll to position [436, 0]
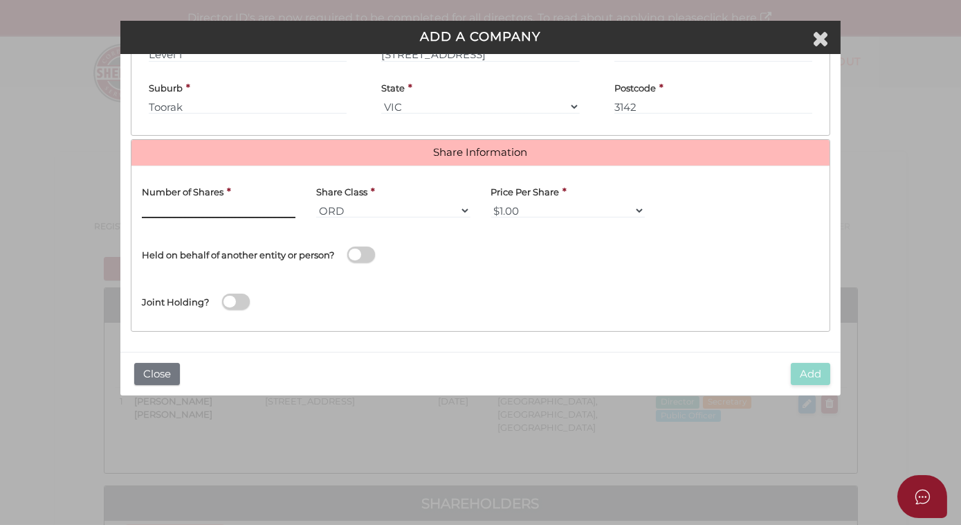
click at [170, 213] on input "text" at bounding box center [219, 210] width 154 height 15
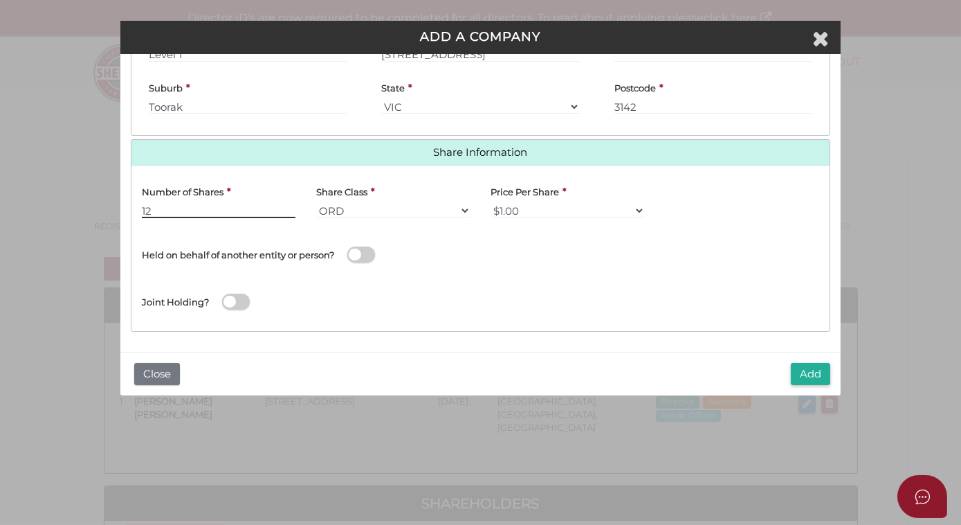
type input "12"
click at [366, 253] on span at bounding box center [361, 254] width 28 height 16
click at [0, 0] on input "checkbox" at bounding box center [0, 0] width 0 height 0
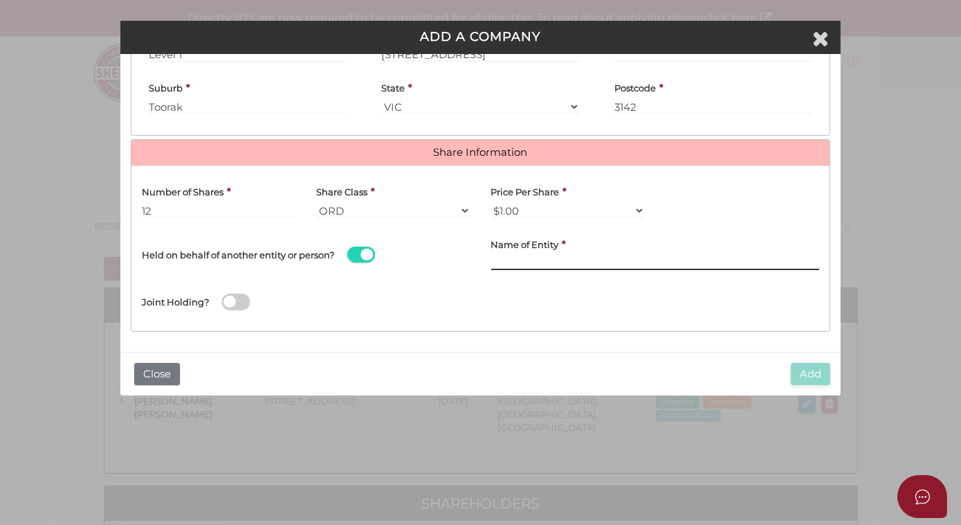
click at [516, 255] on input "text" at bounding box center [655, 262] width 329 height 15
click at [520, 255] on input "text" at bounding box center [655, 262] width 329 height 15
paste input "The [PERSON_NAME] Trust"
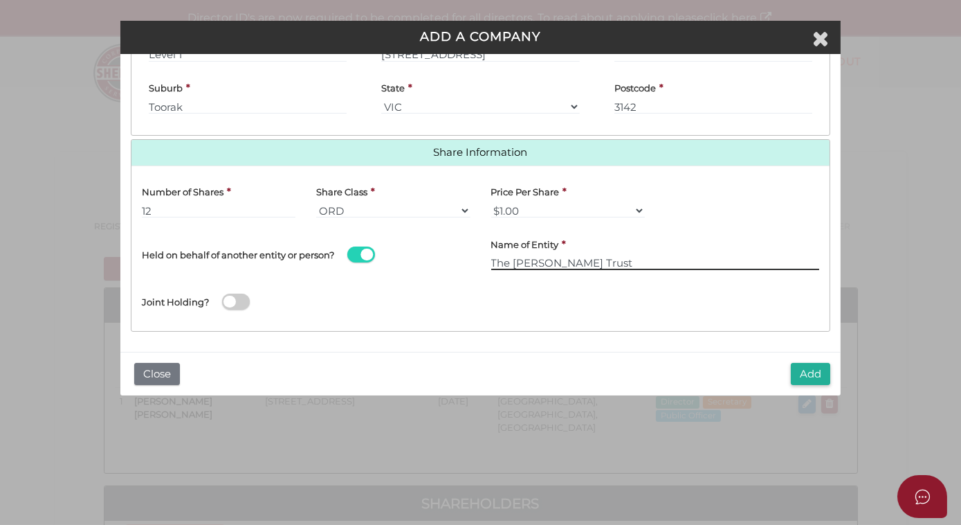
type input "The [PERSON_NAME] Trust"
click at [809, 374] on button "Add" at bounding box center [810, 374] width 39 height 23
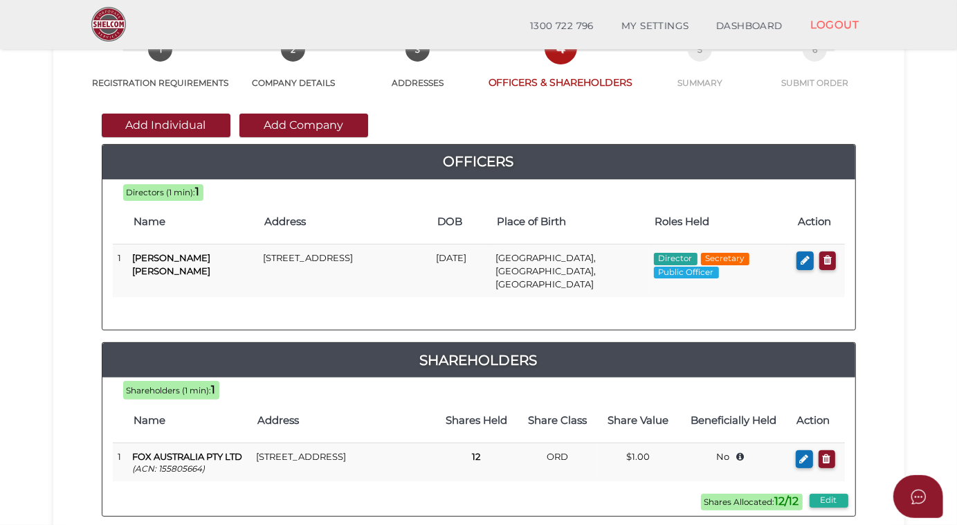
scroll to position [188, 0]
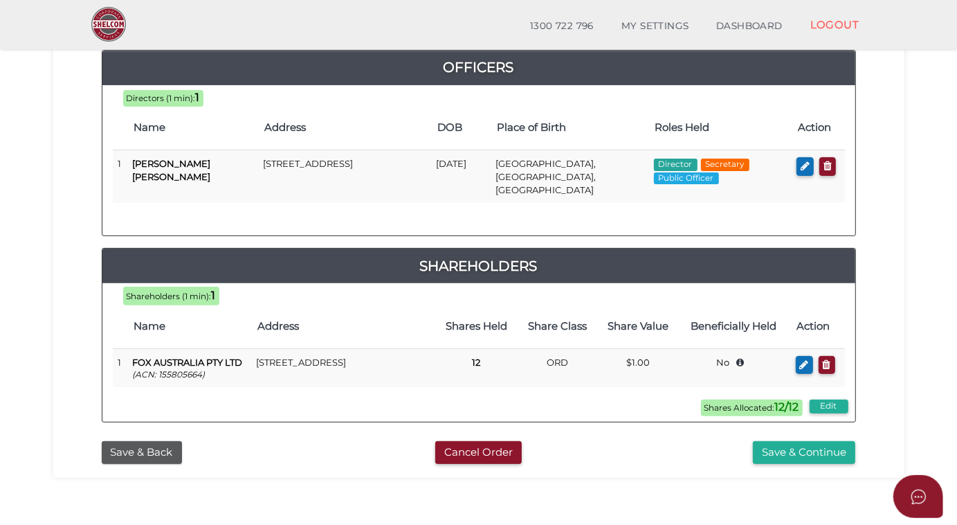
click at [795, 443] on button "Save & Continue" at bounding box center [804, 452] width 102 height 23
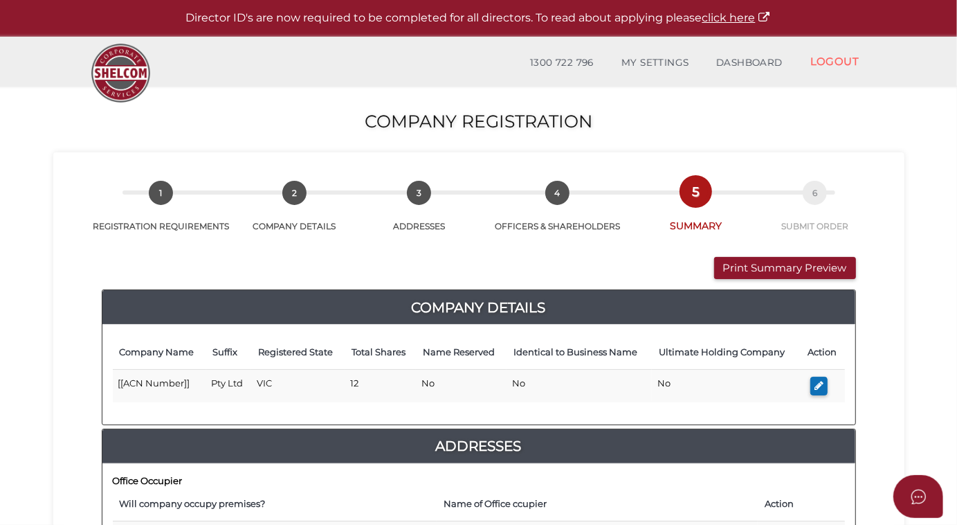
click at [773, 267] on button "Print Summary Preview" at bounding box center [785, 268] width 142 height 23
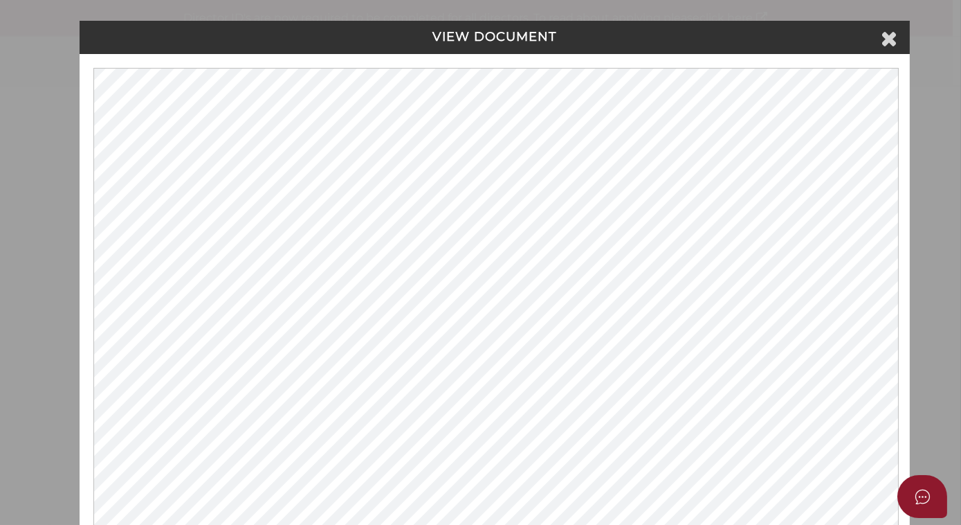
click at [887, 39] on icon at bounding box center [890, 38] width 17 height 21
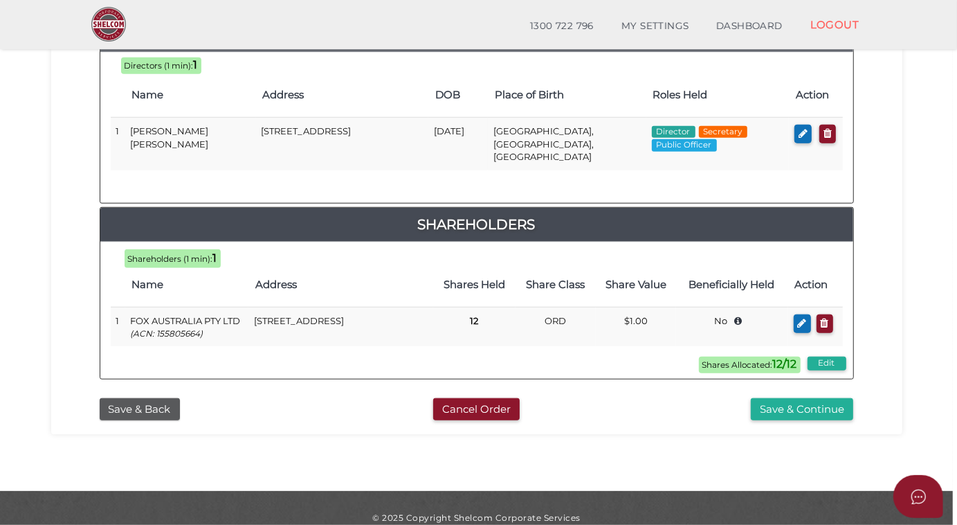
scroll to position [672, 0]
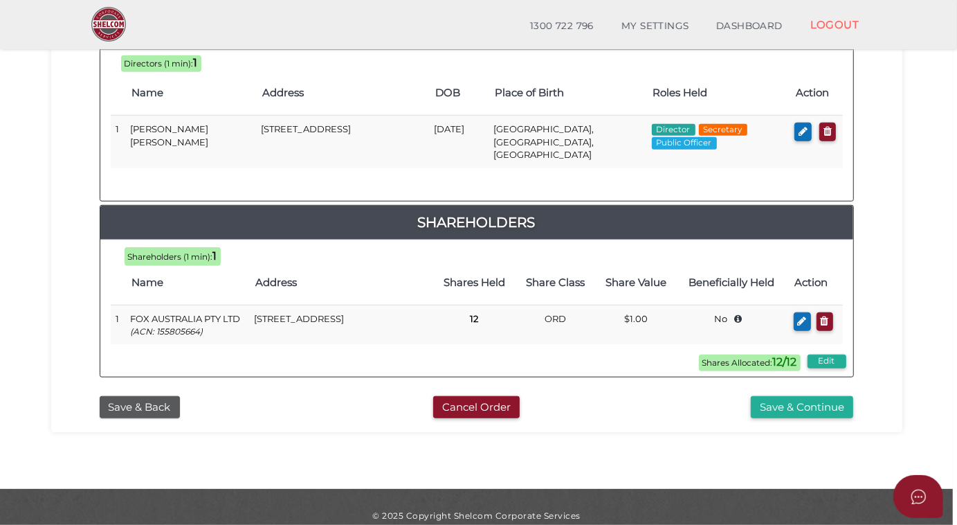
click at [775, 396] on button "Save & Continue" at bounding box center [802, 407] width 102 height 23
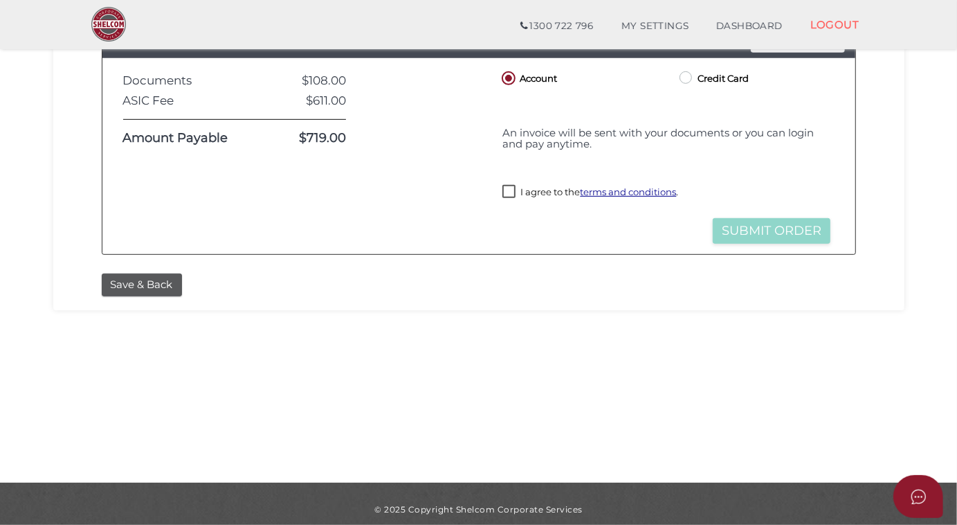
scroll to position [425, 0]
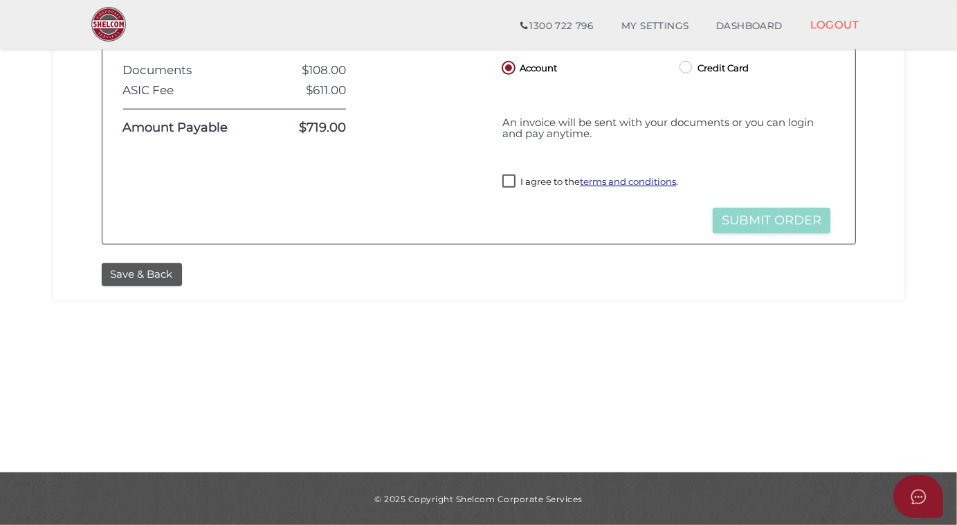
click at [665, 318] on section "Company Registration 8aab56f377ee263a3d597a3b11d92cb0 1 REGISTRATION REQUIREMEN…" at bounding box center [478, 42] width 957 height 860
click at [122, 274] on button "Save & Back" at bounding box center [142, 274] width 80 height 23
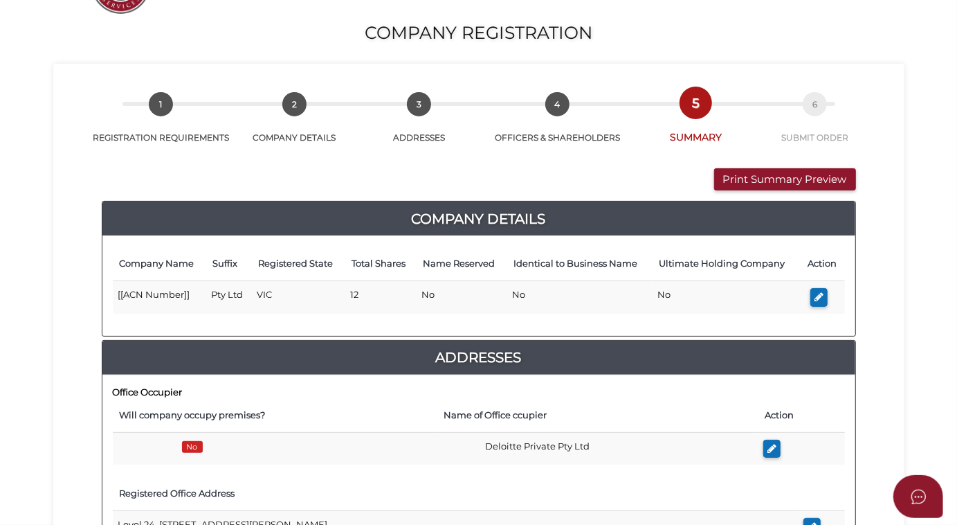
scroll to position [188, 0]
